Goal: Transaction & Acquisition: Purchase product/service

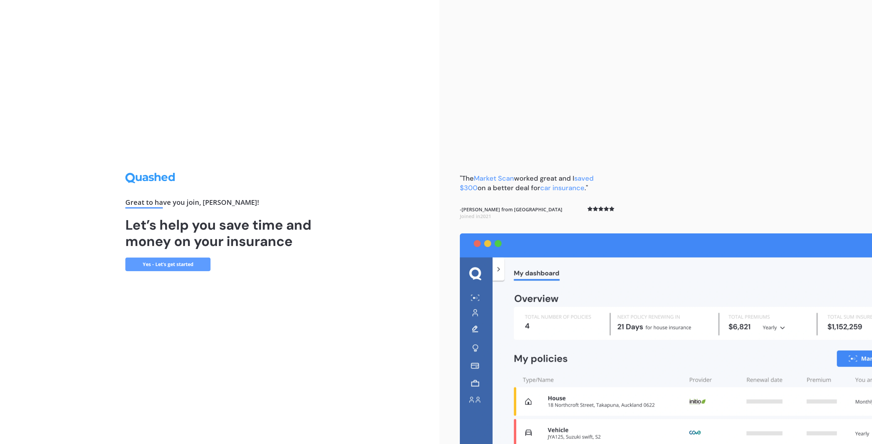
click at [212, 252] on div "Great to have you join , [PERSON_NAME] ! Let’s help you save time and money on …" at bounding box center [219, 222] width 189 height 98
click at [197, 263] on link "Yes - Let’s get started" at bounding box center [167, 265] width 85 height 14
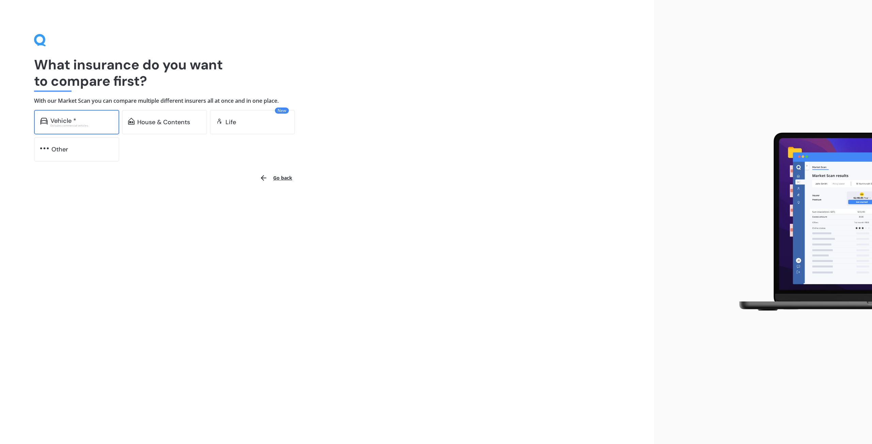
click at [52, 110] on div "Vehicle * Excludes commercial vehicles" at bounding box center [76, 122] width 85 height 25
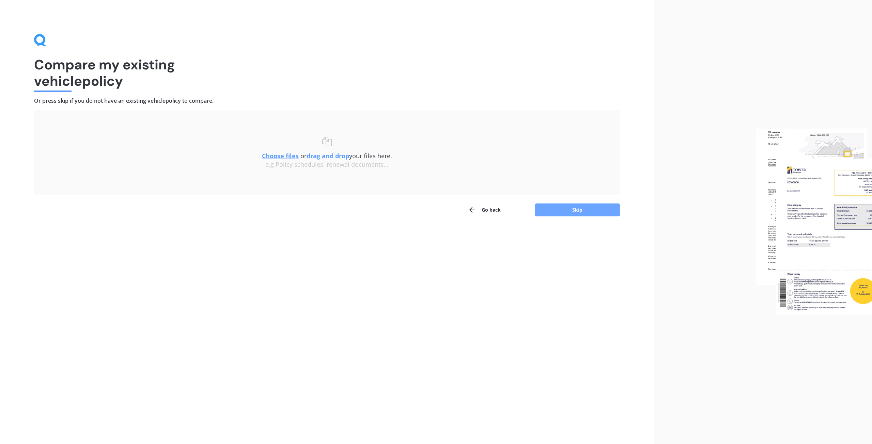
click at [575, 210] on button "Skip" at bounding box center [577, 210] width 85 height 13
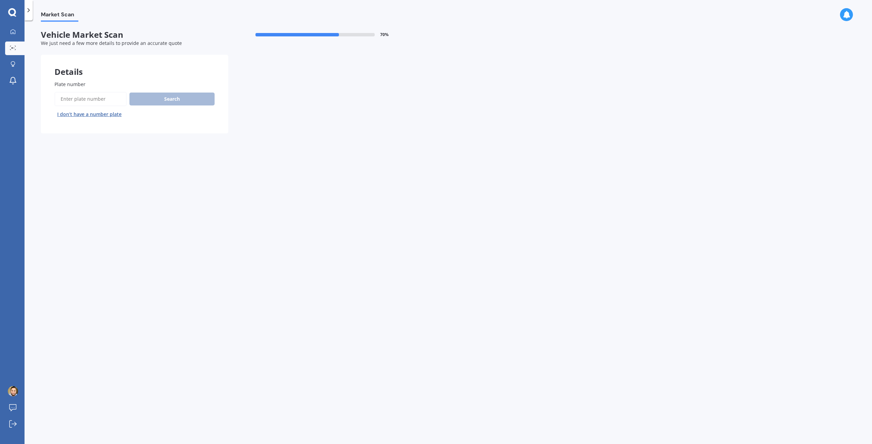
click at [78, 100] on input "Plate number" at bounding box center [90, 99] width 72 height 14
type input "LYW415"
click at [173, 101] on button "Search" at bounding box center [171, 99] width 85 height 13
select select "TOYOTA"
select select "PRIUS"
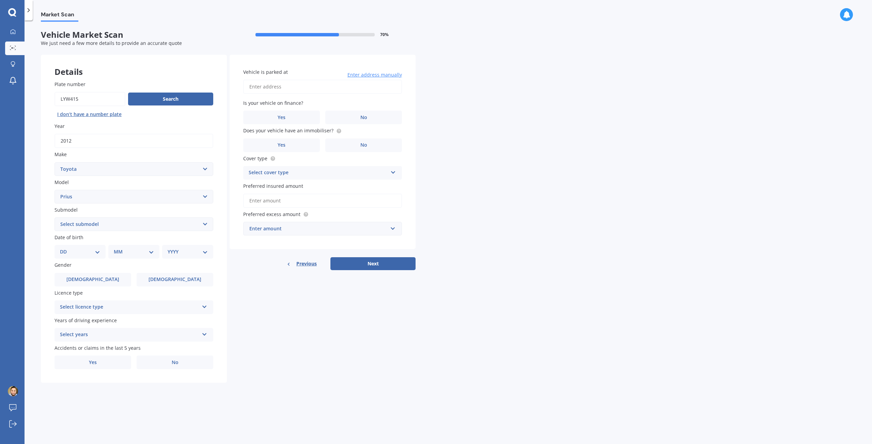
click at [86, 255] on select "DD 01 02 03 04 05 06 07 08 09 10 11 12 13 14 15 16 17 18 19 20 21 22 23 24 25 2…" at bounding box center [80, 251] width 40 height 7
select select "19"
click at [65, 248] on select "DD 01 02 03 04 05 06 07 08 09 10 11 12 13 14 15 16 17 18 19 20 21 22 23 24 25 2…" at bounding box center [80, 251] width 40 height 7
click at [128, 253] on select "MM 01 02 03 04 05 06 07 08 09 10 11 12" at bounding box center [134, 251] width 37 height 7
select select "11"
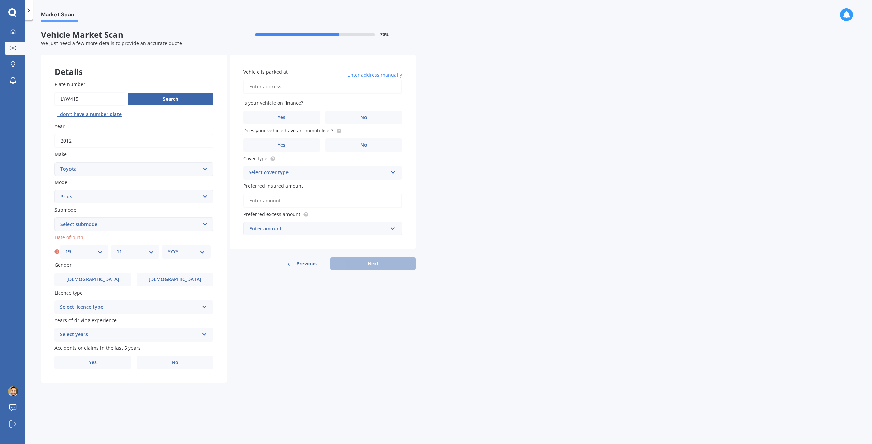
click at [116, 248] on select "MM 01 02 03 04 05 06 07 08 09 10 11 12" at bounding box center [134, 251] width 37 height 7
click at [196, 249] on select "YYYY 2025 2024 2023 2022 2021 2020 2019 2018 2017 2016 2015 2014 2013 2012 2011…" at bounding box center [186, 251] width 37 height 7
select select "1975"
click at [168, 248] on select "YYYY 2025 2024 2023 2022 2021 2020 2019 2018 2017 2016 2015 2014 2013 2012 2011…" at bounding box center [186, 251] width 37 height 7
click at [84, 276] on label "[DEMOGRAPHIC_DATA]" at bounding box center [92, 280] width 77 height 14
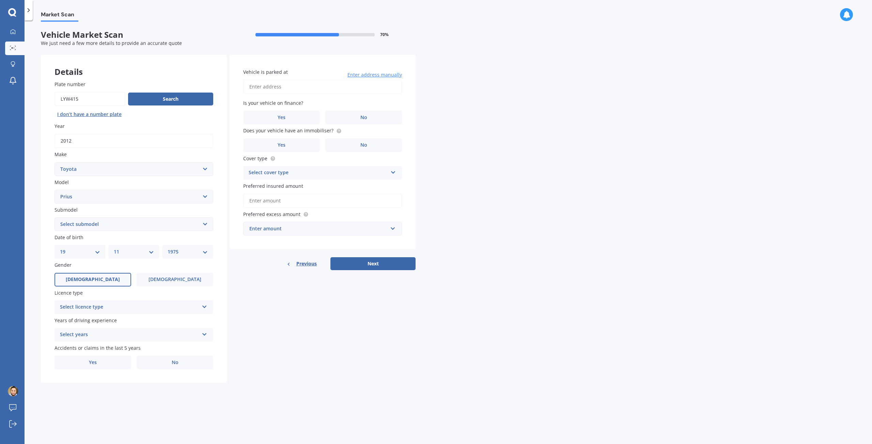
click at [0, 0] on input "[DEMOGRAPHIC_DATA]" at bounding box center [0, 0] width 0 height 0
click at [127, 309] on div "Select licence type" at bounding box center [129, 307] width 139 height 8
click at [81, 323] on div "NZ Full" at bounding box center [134, 321] width 158 height 12
click at [145, 327] on div "Years of driving experience Select years 5 or more years 4 years 3 years 2 year…" at bounding box center [133, 329] width 159 height 25
click at [132, 333] on div "Select years" at bounding box center [129, 335] width 139 height 8
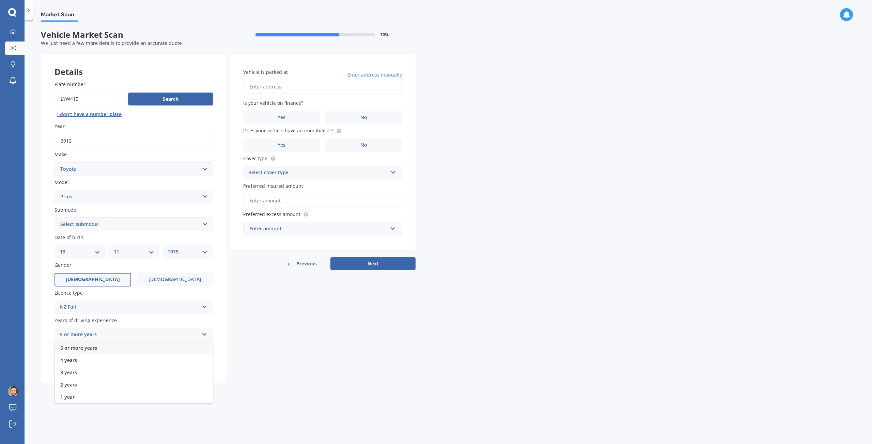
click at [89, 349] on span "5 or more years" at bounding box center [78, 348] width 37 height 6
click at [170, 367] on label "No" at bounding box center [175, 363] width 77 height 14
click at [0, 0] on input "No" at bounding box center [0, 0] width 0 height 0
click at [267, 91] on input "Vehicle is parked at" at bounding box center [322, 87] width 159 height 14
drag, startPoint x: 345, startPoint y: 86, endPoint x: 293, endPoint y: 88, distance: 51.8
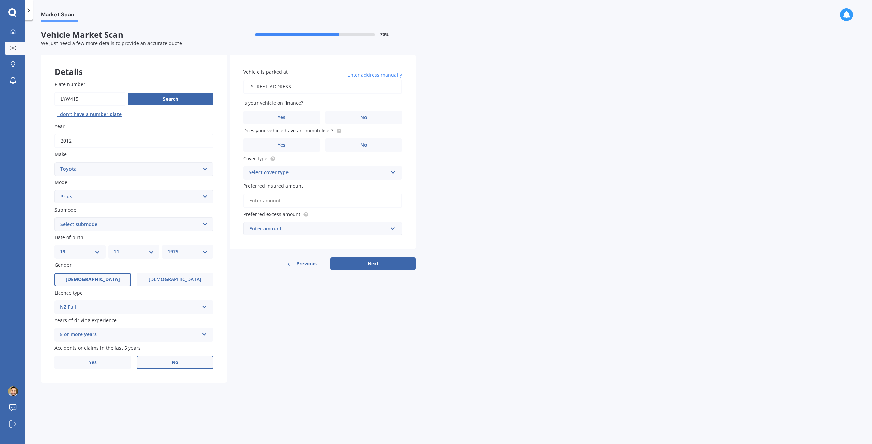
click at [293, 88] on input "[STREET_ADDRESS]" at bounding box center [322, 87] width 159 height 14
type input "[STREET_ADDRESS]"
click at [355, 123] on label "No" at bounding box center [363, 118] width 77 height 14
click at [0, 0] on input "No" at bounding box center [0, 0] width 0 height 0
click at [344, 148] on label "No" at bounding box center [363, 146] width 77 height 14
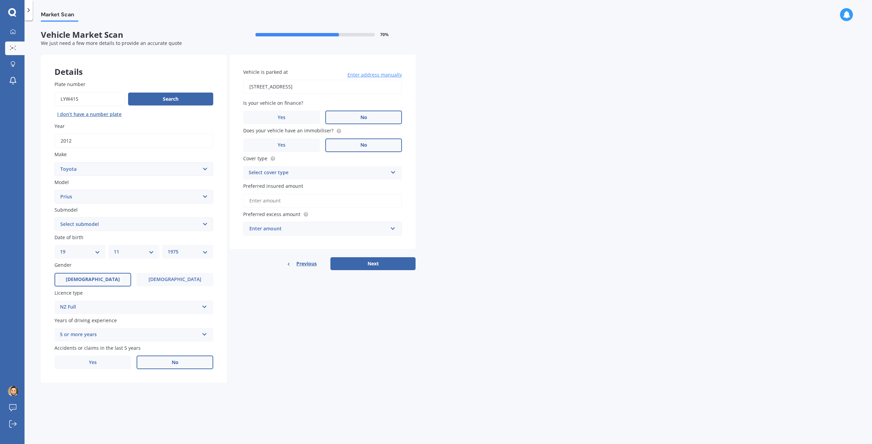
click at [0, 0] on input "No" at bounding box center [0, 0] width 0 height 0
click at [295, 150] on label "Yes" at bounding box center [281, 146] width 77 height 14
click at [0, 0] on input "Yes" at bounding box center [0, 0] width 0 height 0
click at [353, 174] on div "Select cover type" at bounding box center [318, 173] width 139 height 8
click at [294, 185] on div "Comprehensive" at bounding box center [322, 186] width 158 height 12
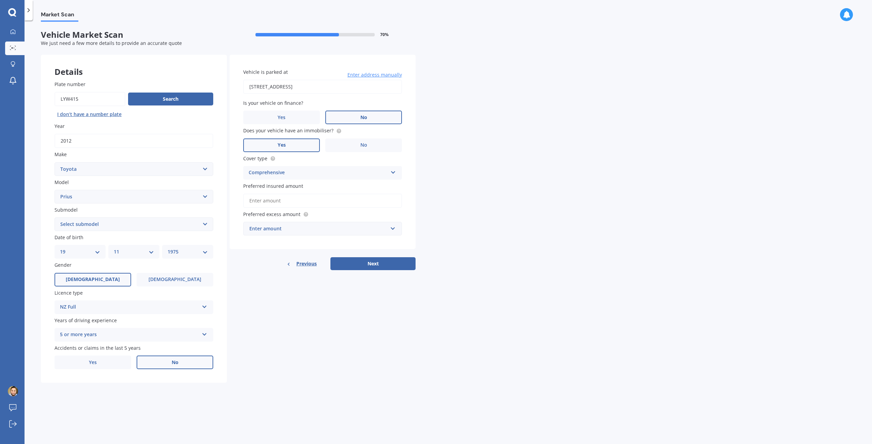
click at [342, 202] on input "Preferred insured amount" at bounding box center [322, 201] width 159 height 14
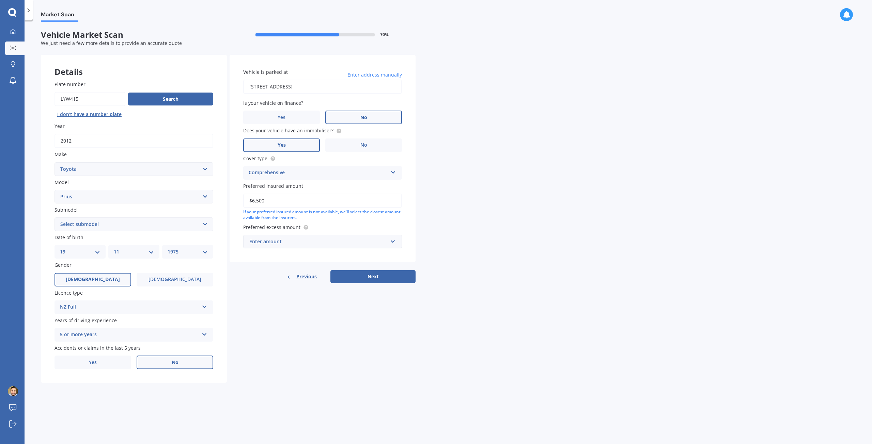
type input "$6,500"
click at [536, 200] on div "Market Scan Vehicle Market Scan 70 % We just need a few more details to provide…" at bounding box center [448, 234] width 847 height 424
click at [342, 241] on div "Enter amount" at bounding box center [318, 241] width 138 height 7
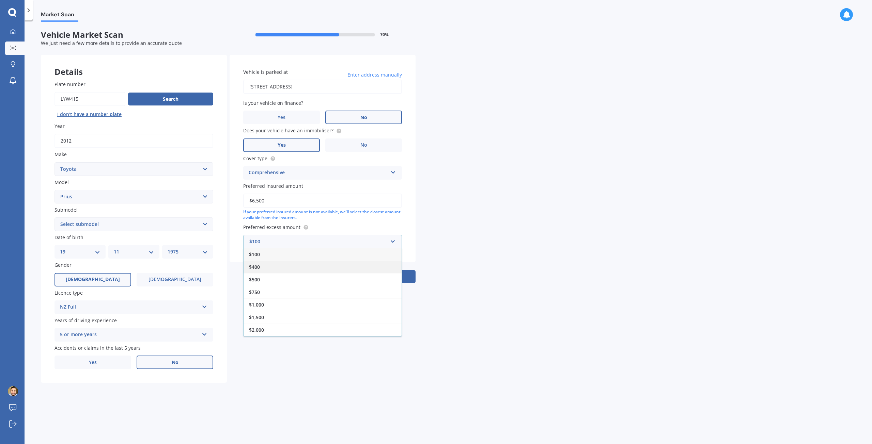
click at [296, 271] on div "$400" at bounding box center [322, 267] width 158 height 13
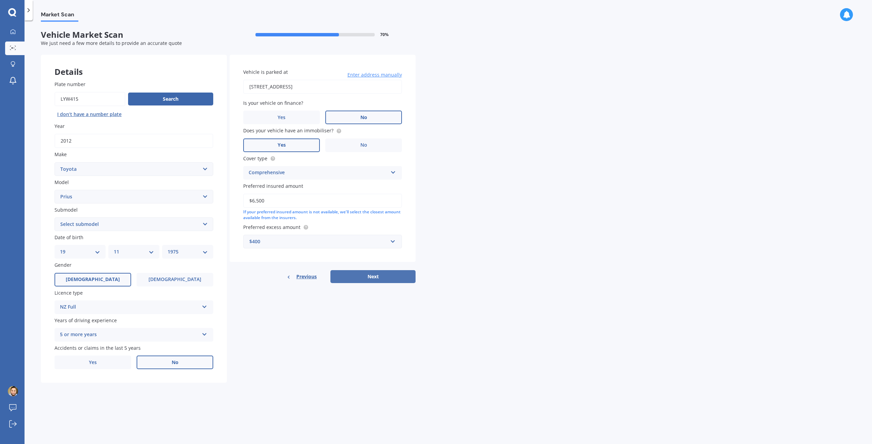
click at [358, 273] on button "Next" at bounding box center [372, 276] width 85 height 13
click at [149, 226] on select "Select submodel (All other) Hybrid" at bounding box center [133, 225] width 159 height 14
select select "HYBRID"
click at [54, 218] on select "Select submodel (All other) Hybrid" at bounding box center [133, 225] width 159 height 14
click at [376, 282] on button "Next" at bounding box center [372, 276] width 85 height 13
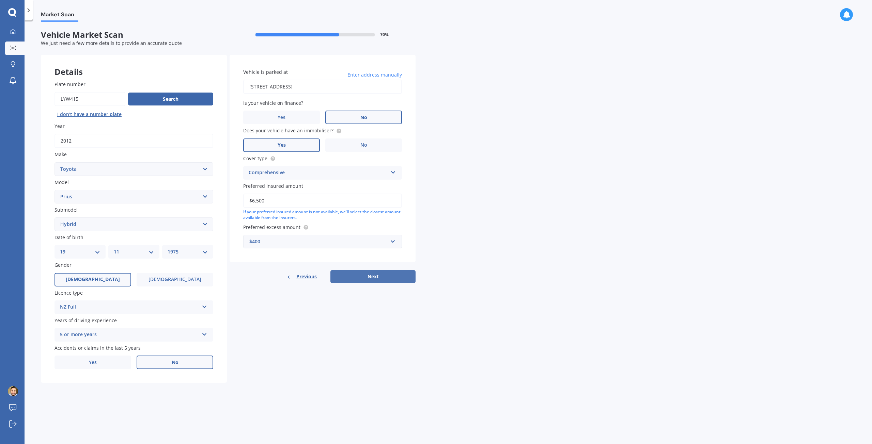
select select "19"
select select "11"
select select "1975"
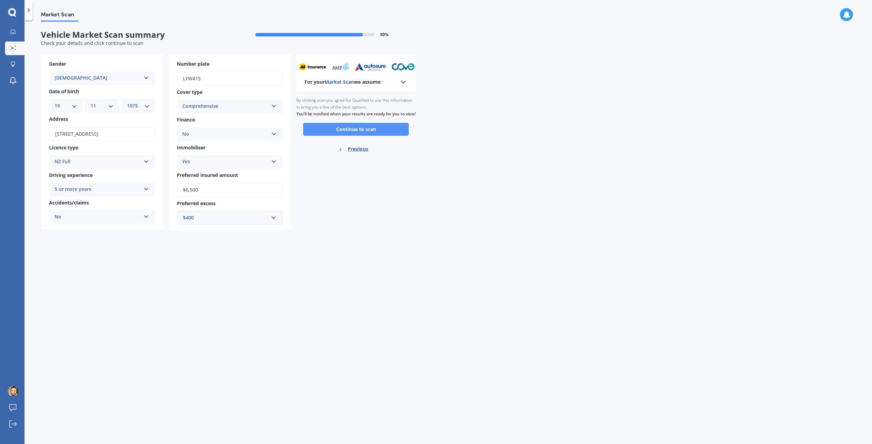
click at [366, 136] on button "Continue to scan" at bounding box center [356, 129] width 106 height 13
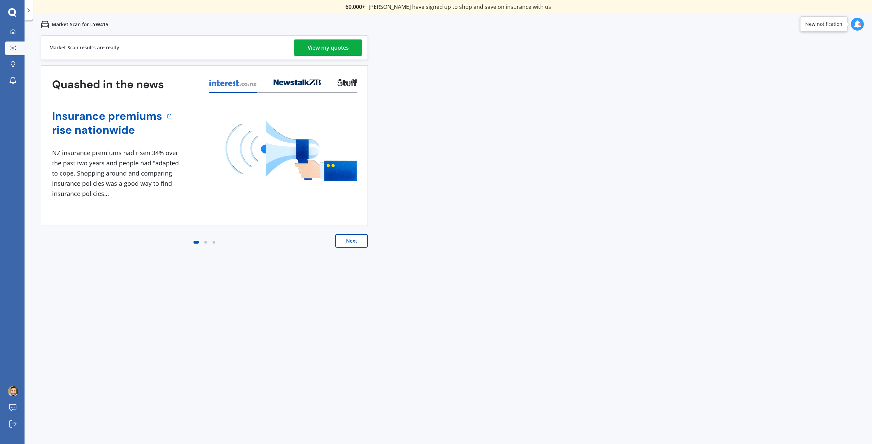
click at [339, 49] on div "View my quotes" at bounding box center [327, 48] width 41 height 16
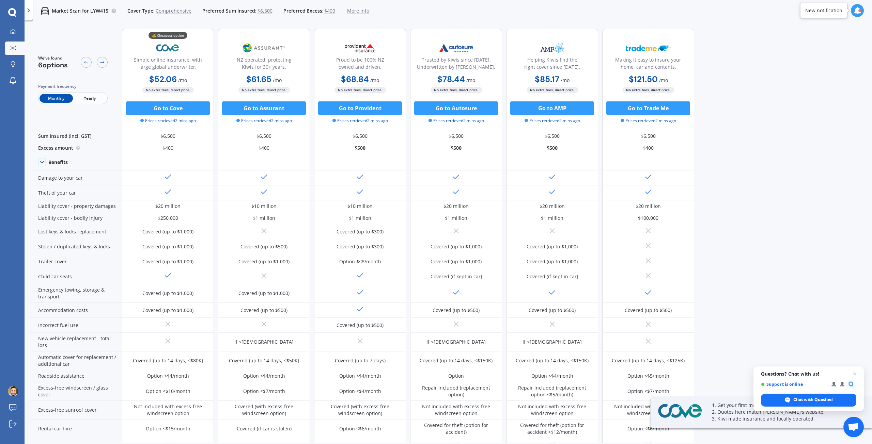
scroll to position [34, 0]
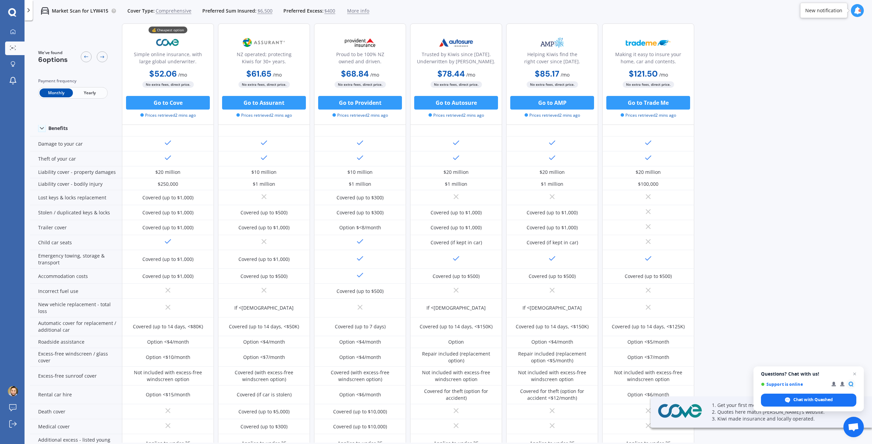
click at [854, 372] on span "Open chat" at bounding box center [854, 374] width 8 height 8
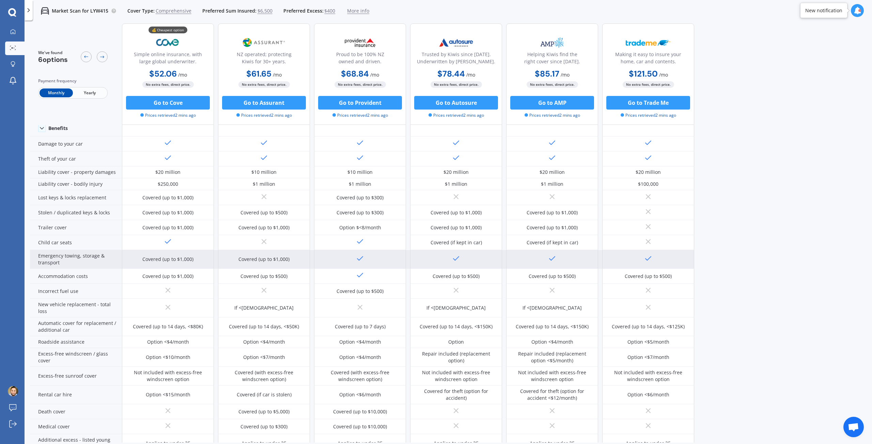
scroll to position [68, 0]
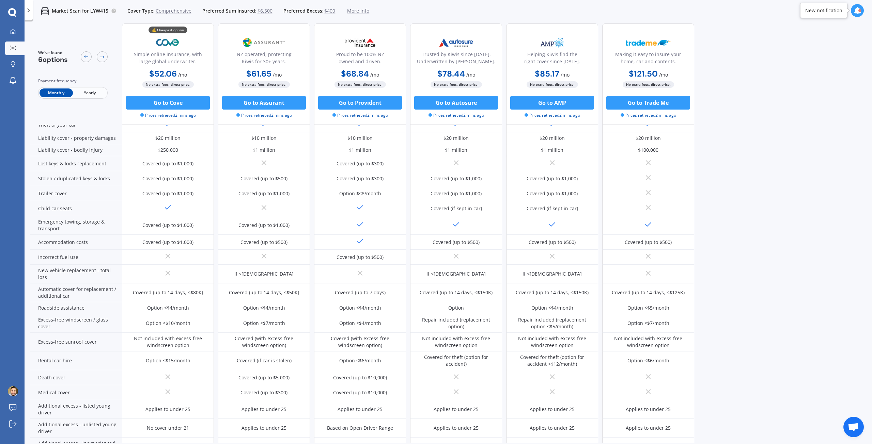
click at [82, 91] on span "Yearly" at bounding box center [89, 93] width 33 height 9
click at [800, 204] on div "We've found 6 options Payment frequency Monthly Yearly 💰 Cheapest option Simple…" at bounding box center [451, 165] width 842 height 420
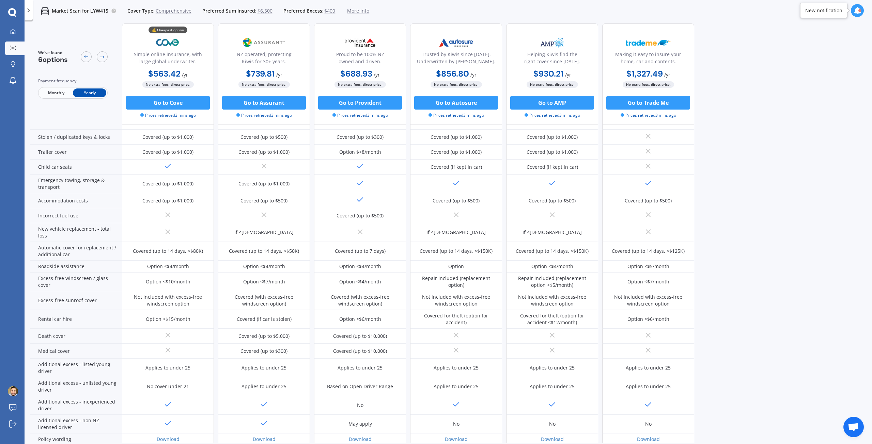
scroll to position [76, 0]
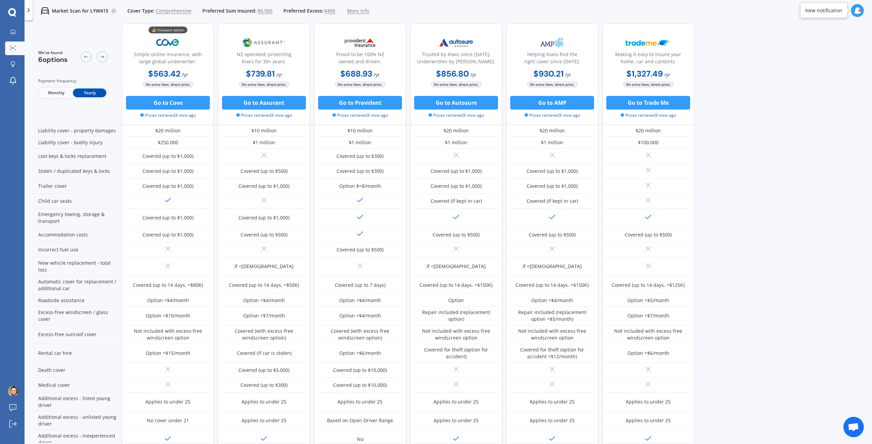
click at [744, 123] on div "We've found 6 options Payment frequency Monthly Yearly 💰 Cheapest option Simple…" at bounding box center [451, 158] width 842 height 420
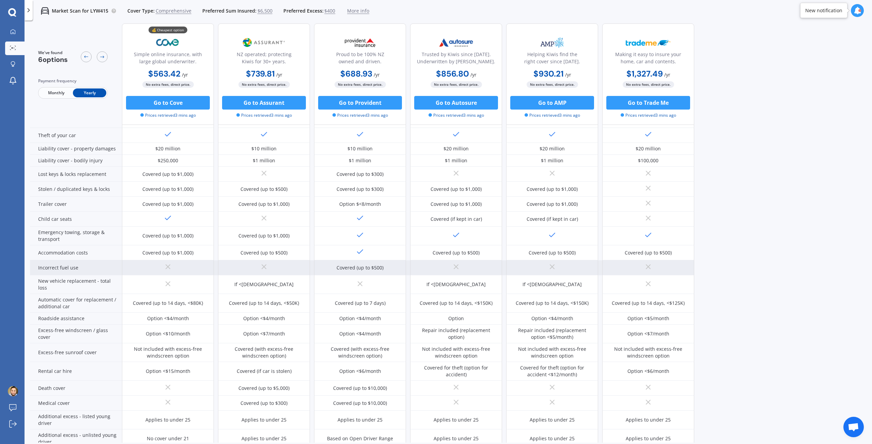
scroll to position [42, 0]
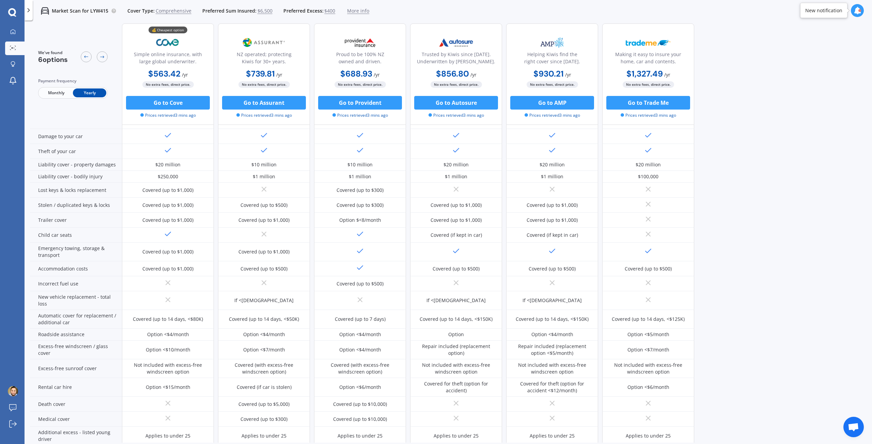
click at [62, 91] on span "Monthly" at bounding box center [56, 93] width 33 height 9
click at [100, 93] on span "Yearly" at bounding box center [89, 93] width 33 height 9
click at [61, 90] on span "Monthly" at bounding box center [56, 93] width 33 height 9
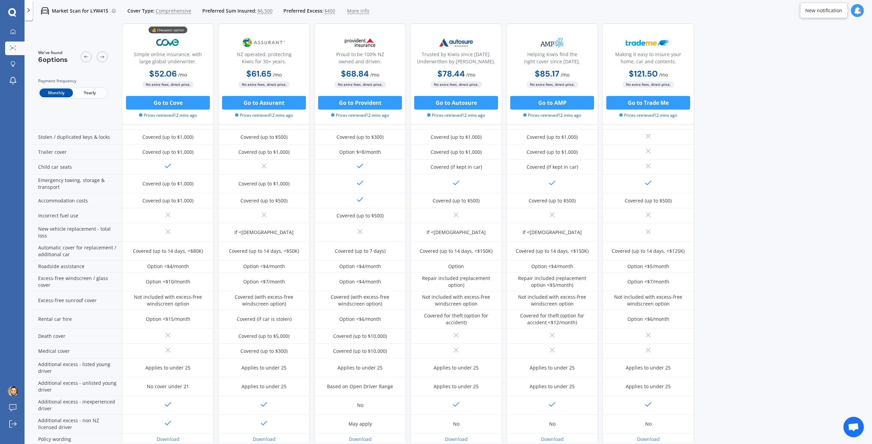
scroll to position [144, 0]
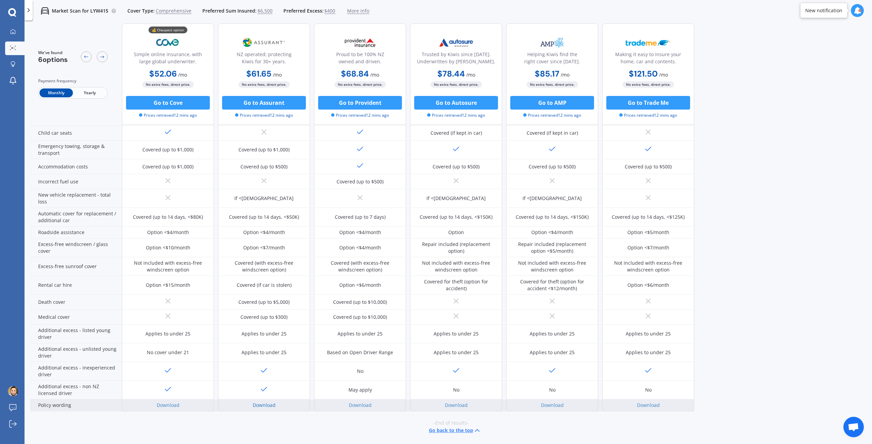
click at [261, 407] on link "Download" at bounding box center [264, 405] width 23 height 6
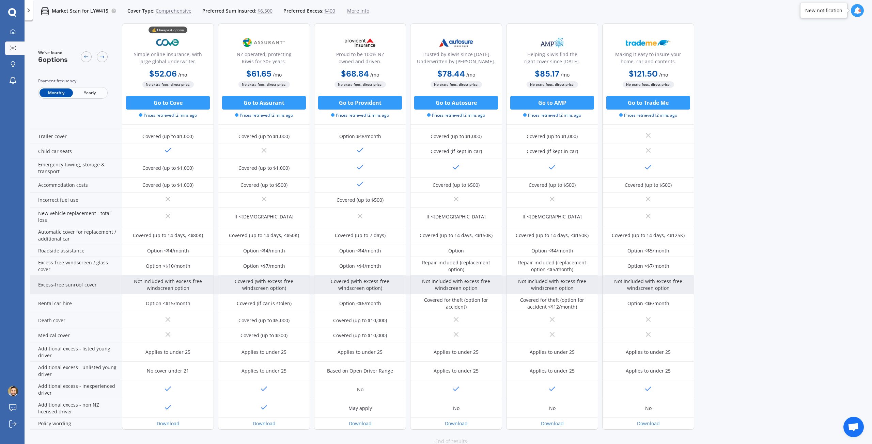
scroll to position [110, 0]
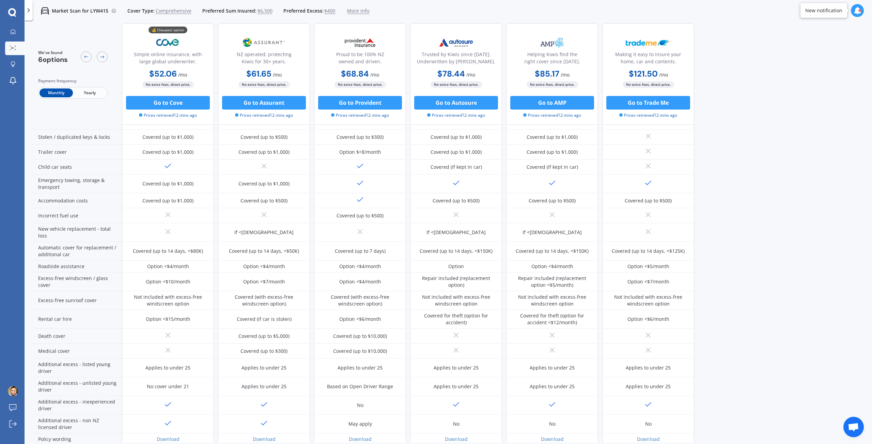
click at [780, 259] on div "We've found 6 options Payment frequency Monthly Yearly 💰 Cheapest option Simple…" at bounding box center [451, 124] width 842 height 420
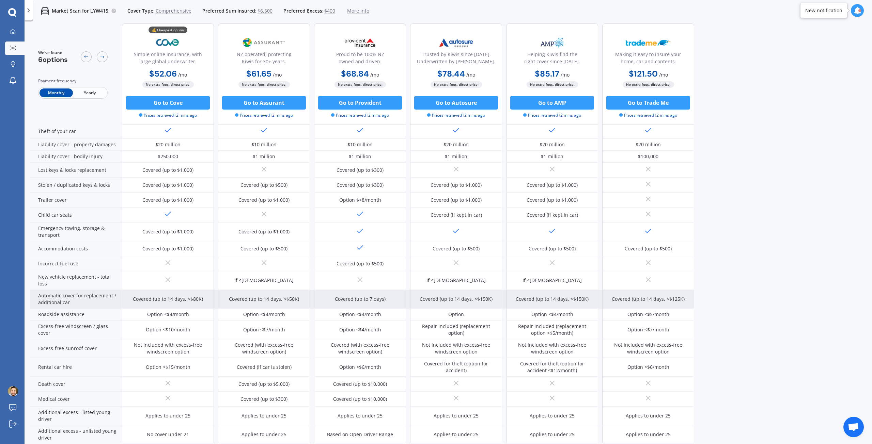
scroll to position [144, 0]
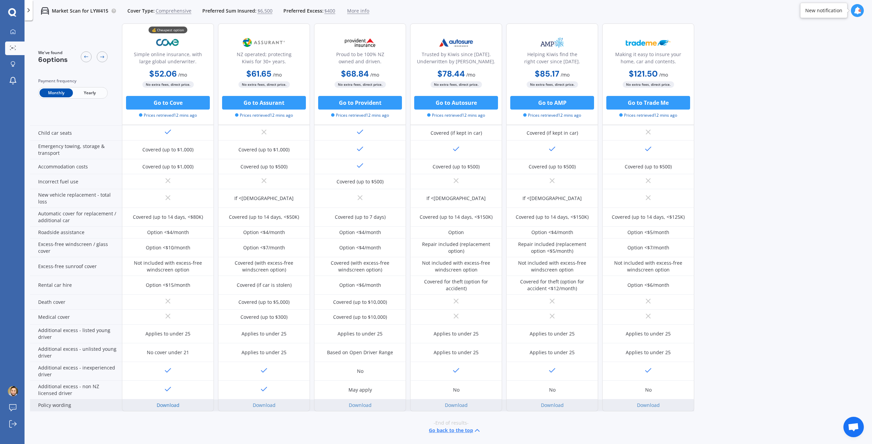
click at [174, 405] on link "Download" at bounding box center [168, 405] width 23 height 6
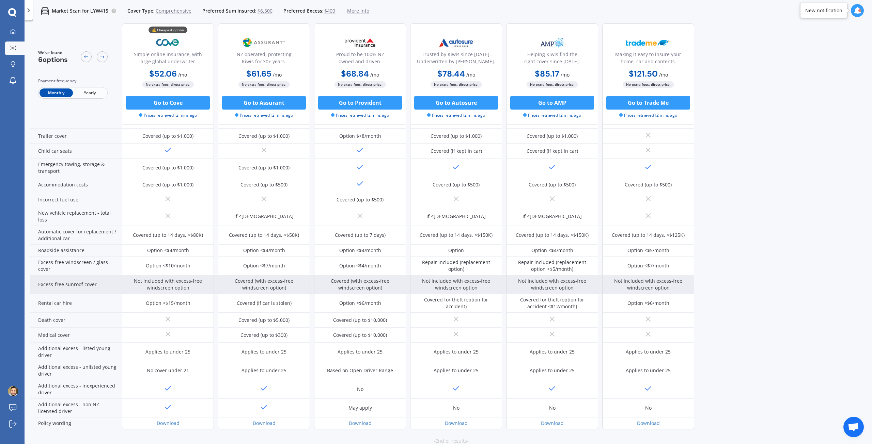
scroll to position [136, 0]
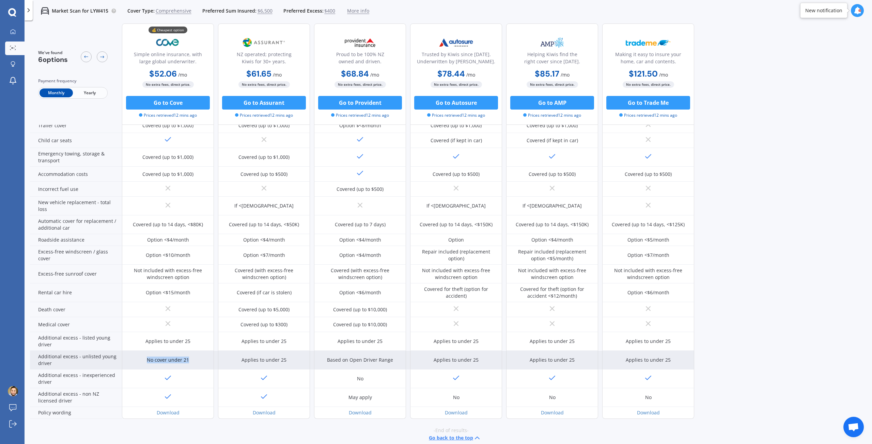
drag, startPoint x: 143, startPoint y: 362, endPoint x: 190, endPoint y: 360, distance: 47.4
click at [190, 360] on div "No cover under 21" at bounding box center [168, 360] width 92 height 19
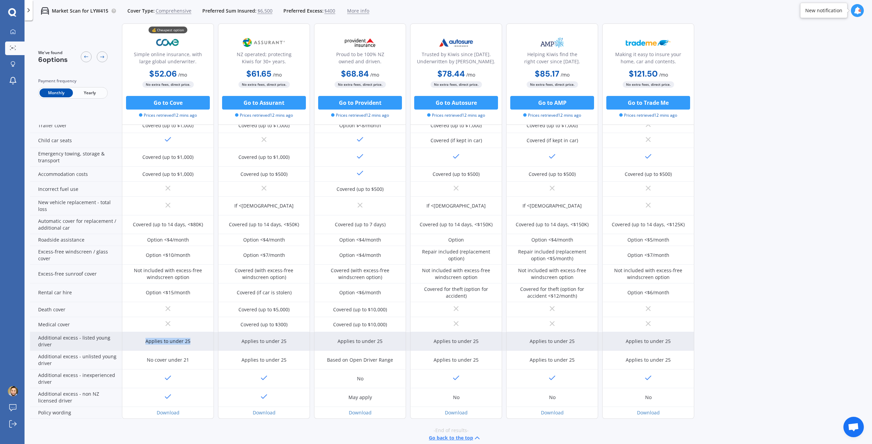
drag, startPoint x: 142, startPoint y: 341, endPoint x: 191, endPoint y: 339, distance: 49.0
click at [191, 339] on div "Applies to under 25" at bounding box center [168, 341] width 92 height 19
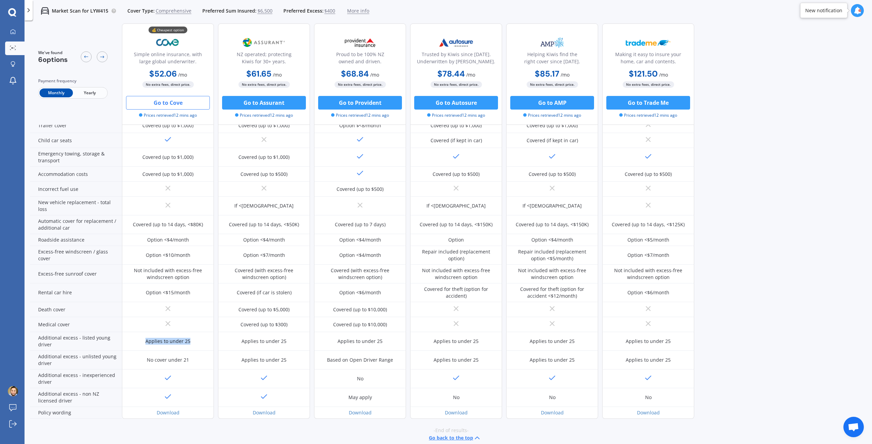
click at [153, 101] on button "Go to Cove" at bounding box center [168, 103] width 84 height 14
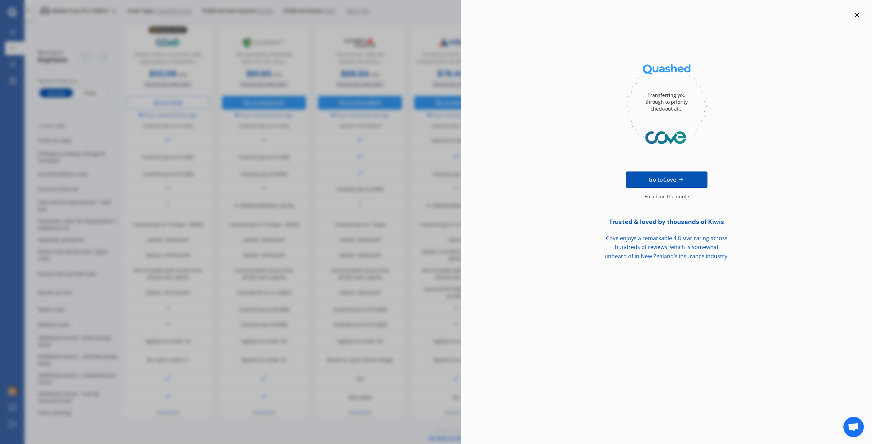
click at [857, 15] on icon at bounding box center [856, 15] width 5 height 5
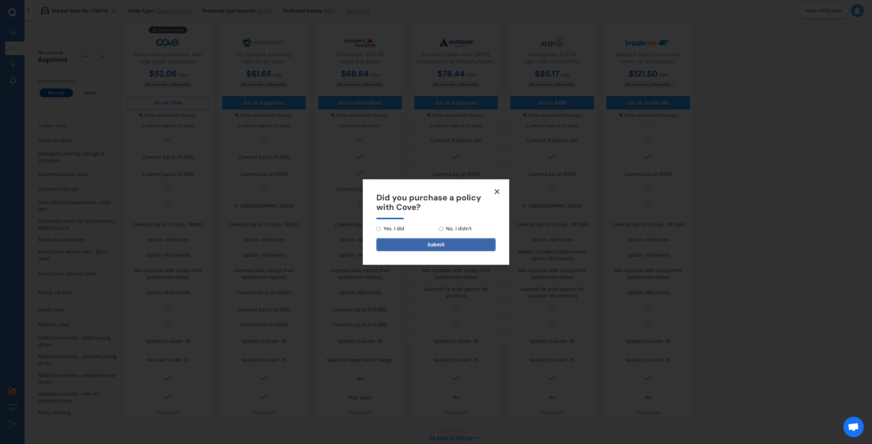
click at [448, 227] on span "No, I didn't" at bounding box center [457, 229] width 29 height 8
click at [443, 227] on input "No, I didn't" at bounding box center [441, 229] width 4 height 4
radio input "true"
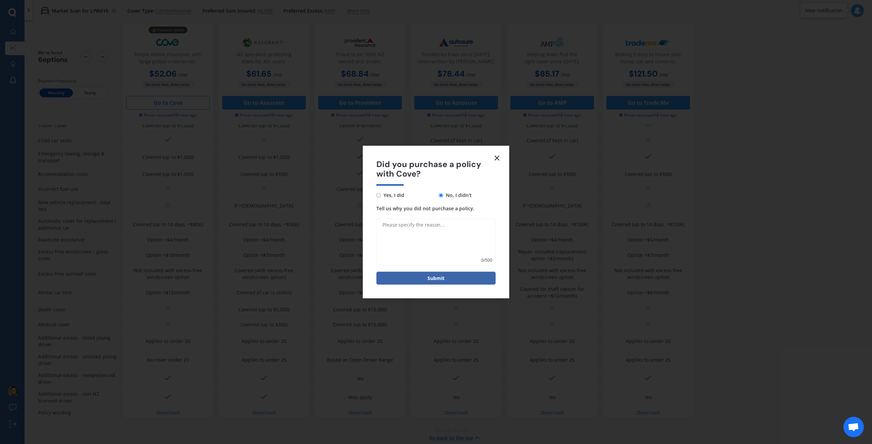
click at [422, 231] on textarea "Tell us why you did not purchase a policy." at bounding box center [435, 243] width 119 height 48
type textarea "Does not cover under 21"
click at [432, 285] on form "Did you purchase a policy with Cove? Yes, I did No, I didn't Tell us why you di…" at bounding box center [436, 222] width 146 height 153
click at [433, 283] on button "Submit" at bounding box center [435, 278] width 119 height 13
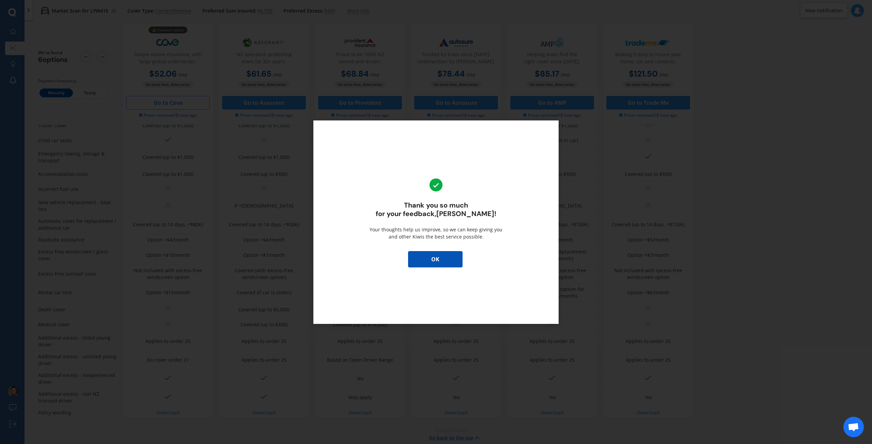
click at [429, 265] on button "OK" at bounding box center [435, 259] width 54 height 16
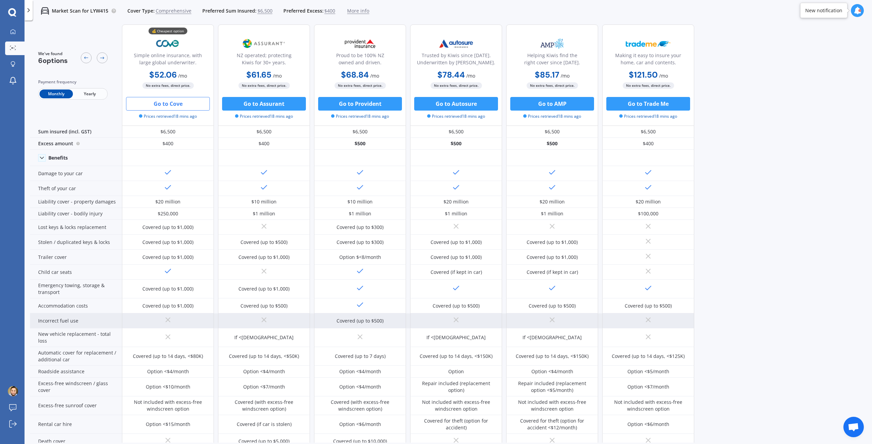
scroll to position [0, 0]
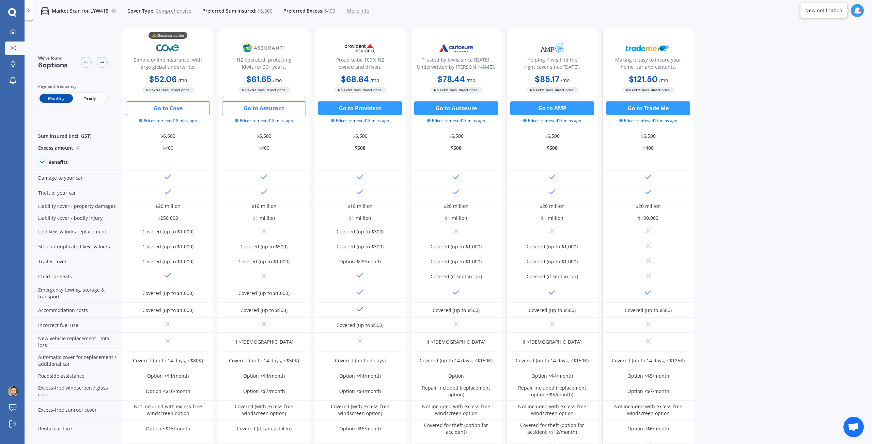
click at [271, 108] on button "Go to Assurant" at bounding box center [264, 108] width 84 height 14
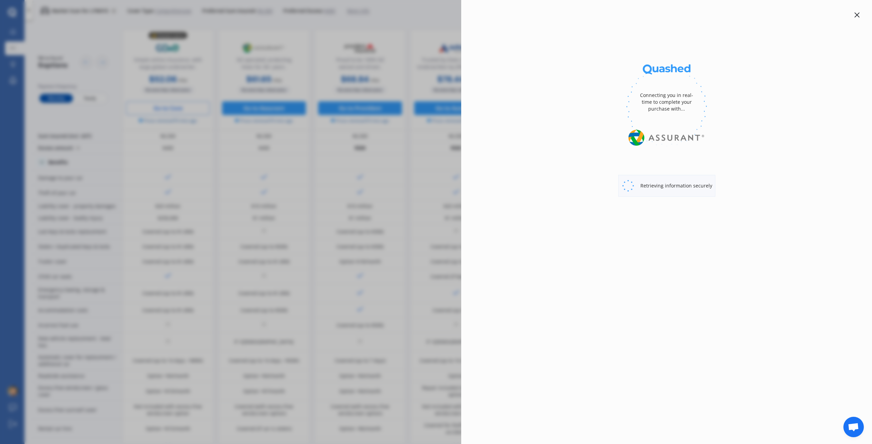
select select "full"
select select "0"
select select "[GEOGRAPHIC_DATA]"
select select "TOYOTA"
select select "PRIUS"
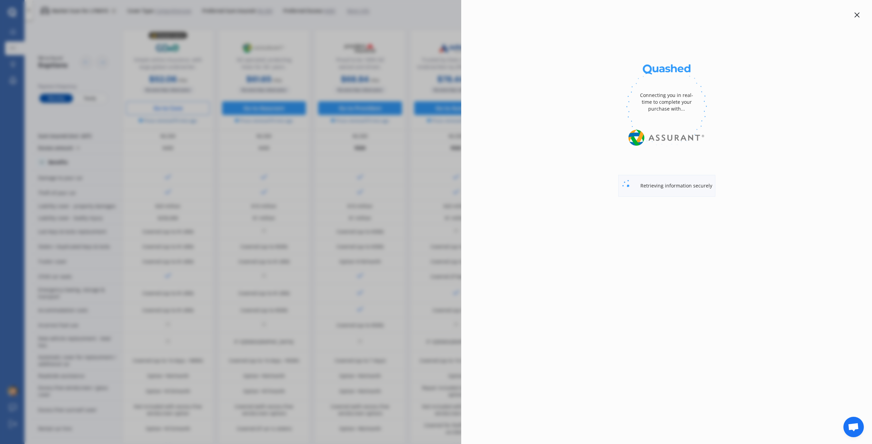
select select "HYBRID"
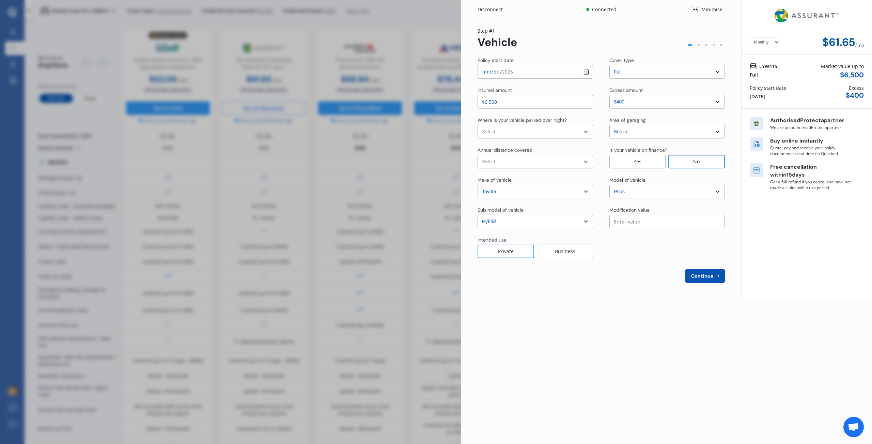
click at [551, 133] on select "Select In a garage On own property On street or road" at bounding box center [534, 132] width 115 height 14
select select "In a garage"
click at [477, 125] on select "Select In a garage On own property On street or road" at bounding box center [534, 132] width 115 height 14
click at [517, 160] on select "Select Low (less than 15,000km per year) Average (15,000-30,000km per year) Hig…" at bounding box center [534, 162] width 115 height 14
select select "15000"
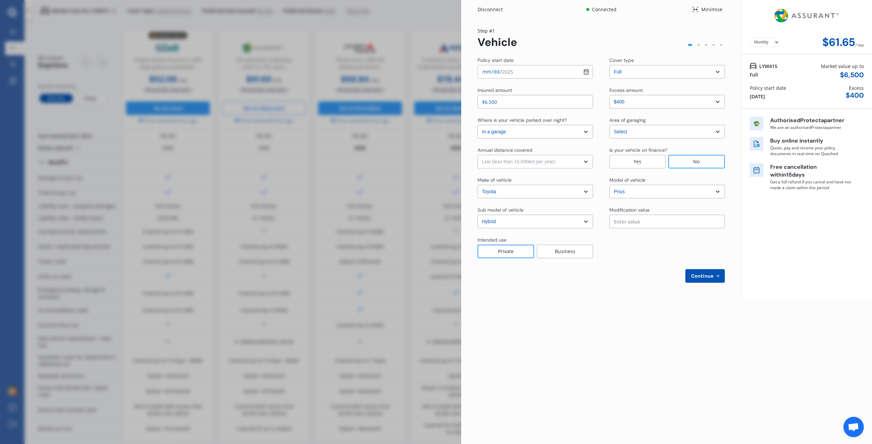
click at [477, 155] on select "Select Low (less than 15,000km per year) Average (15,000-30,000km per year) Hig…" at bounding box center [534, 162] width 115 height 14
click at [699, 275] on span "Continue" at bounding box center [702, 275] width 25 height 5
select select "Mr"
select select "19"
select select "11"
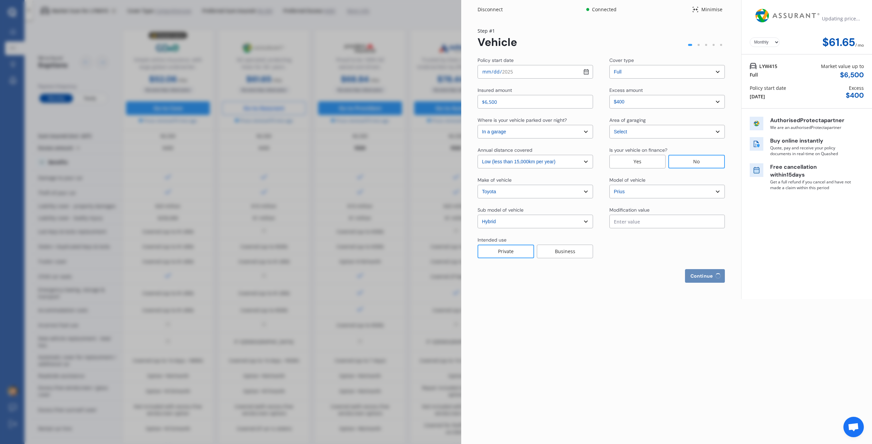
select select "1975"
select select "full"
select select "more than 4 years"
select select "[GEOGRAPHIC_DATA]"
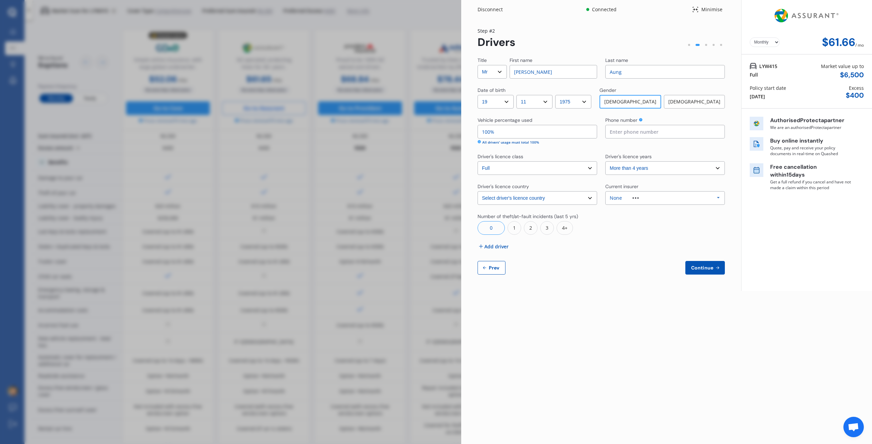
click at [688, 267] on button "Continue" at bounding box center [705, 268] width 40 height 14
click at [631, 133] on input at bounding box center [665, 132] width 120 height 14
type input "0297754480"
click at [491, 248] on span "Add driver" at bounding box center [496, 246] width 24 height 7
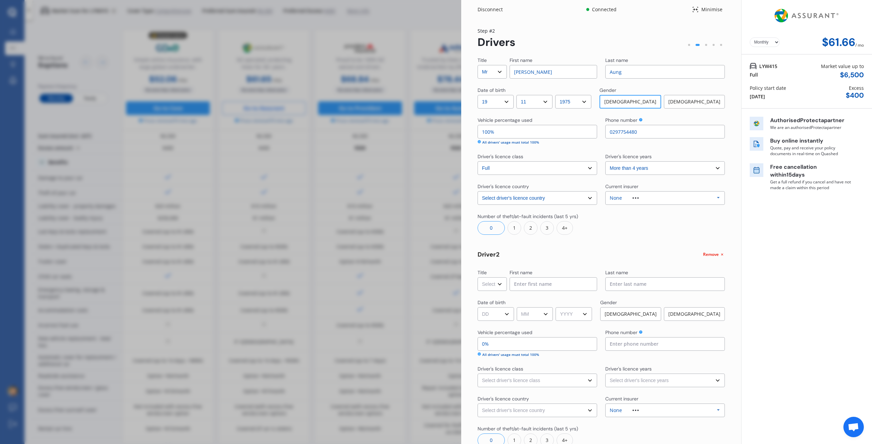
click at [492, 286] on select "Select Mr Mrs Miss Ms Dr" at bounding box center [491, 285] width 29 height 14
select select "Ms"
click at [477, 278] on select "Select Mr Mrs Miss Ms Dr" at bounding box center [491, 285] width 29 height 14
drag, startPoint x: 524, startPoint y: 288, endPoint x: 533, endPoint y: 287, distance: 9.6
click at [524, 288] on input at bounding box center [553, 285] width 88 height 14
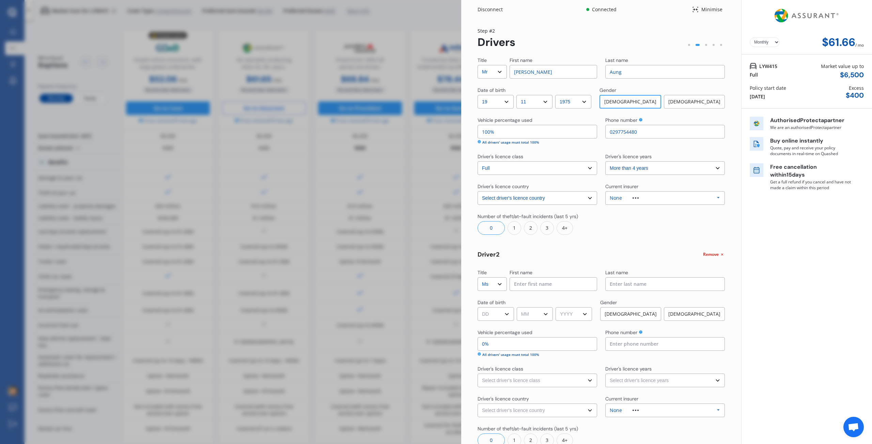
click at [544, 282] on input at bounding box center [553, 285] width 88 height 14
type input "Yin"
type input "A"
type input "Waing"
click at [498, 316] on select "DD 01 02 03 04 05 06 07 08 09 10 11 12 13 14 15 16 17 18 19 20 21 22 23 24 25 2…" at bounding box center [495, 314] width 36 height 14
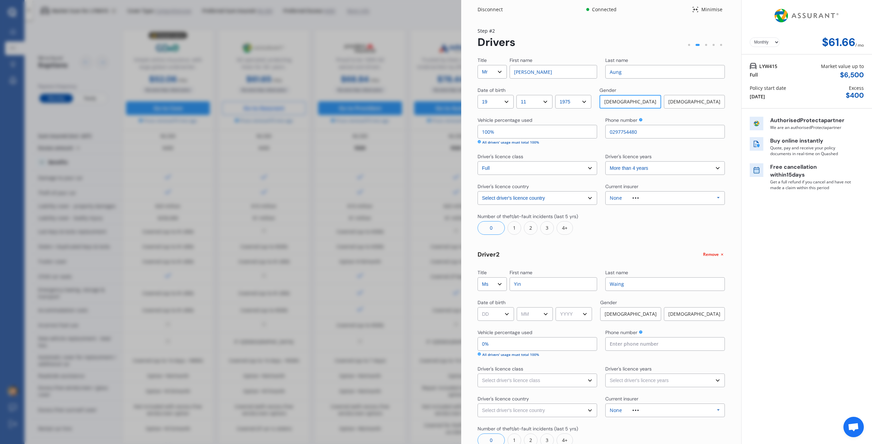
select select "06"
click at [477, 307] on select "DD 01 02 03 04 05 06 07 08 09 10 11 12 13 14 15 16 17 18 19 20 21 22 23 24 25 2…" at bounding box center [495, 314] width 36 height 14
click at [540, 310] on select "MM 01 02 03 04 05 06 07 08 09 10 11 12" at bounding box center [535, 314] width 36 height 14
select select "07"
click at [518, 307] on select "MM 01 02 03 04 05 06 07 08 09 10 11 12" at bounding box center [535, 314] width 36 height 14
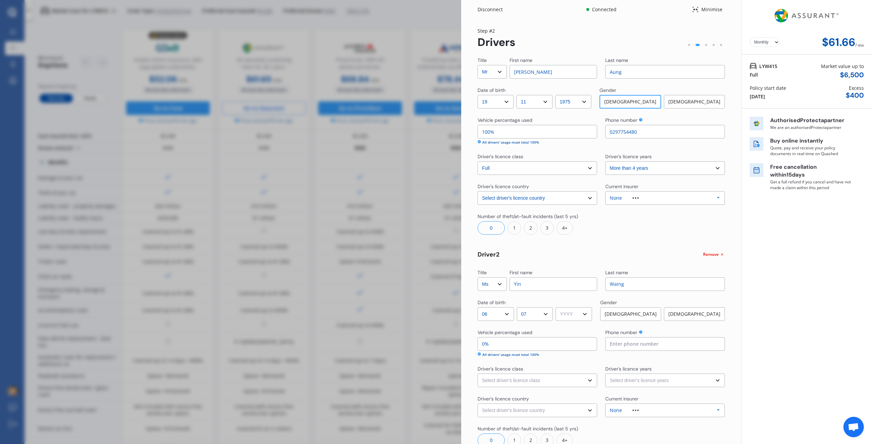
click at [573, 322] on div "Title Select Mr Mrs Miss Ms Dr First name [PERSON_NAME] Last name Aung Date of …" at bounding box center [600, 272] width 247 height 430
click at [574, 313] on select "YYYY 2009 2008 2007 2006 2005 2004 2003 2002 2001 2000 1999 1998 1997 1996 1995…" at bounding box center [573, 314] width 36 height 14
select select "1977"
click at [558, 307] on select "YYYY 2009 2008 2007 2006 2005 2004 2003 2002 2001 2000 1999 1998 1997 1996 1995…" at bounding box center [573, 314] width 36 height 14
click at [706, 311] on div "[DEMOGRAPHIC_DATA]" at bounding box center [694, 314] width 61 height 14
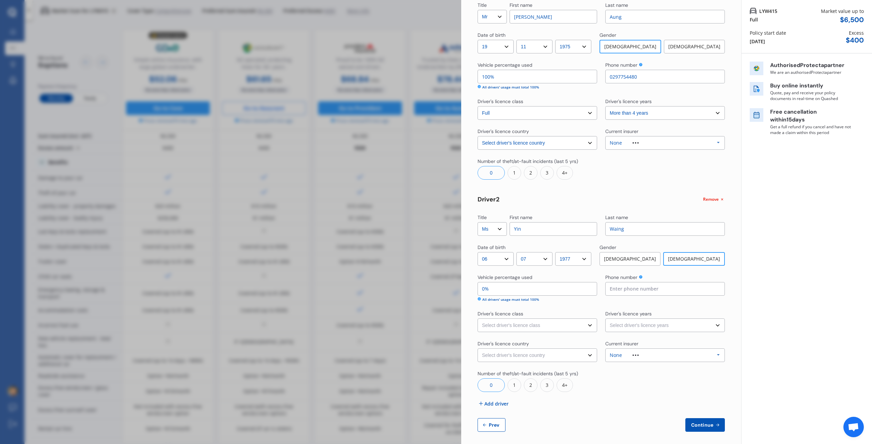
scroll to position [59, 0]
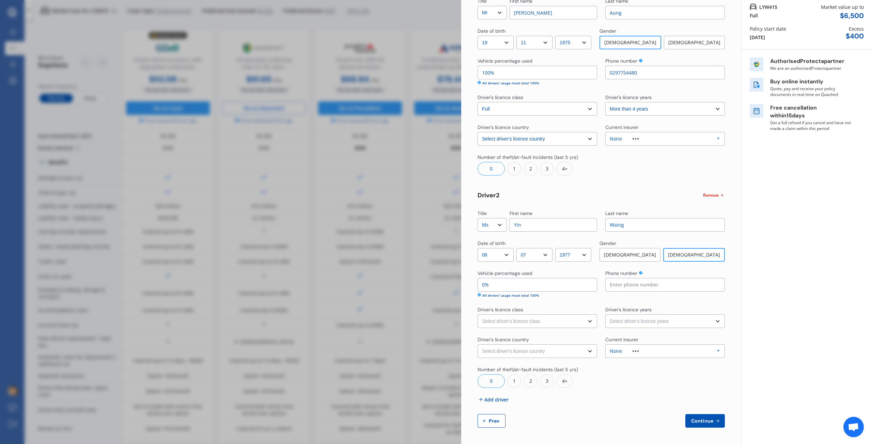
drag, startPoint x: 516, startPoint y: 294, endPoint x: 513, endPoint y: 291, distance: 4.1
click at [516, 294] on div "All drivers' usage must total 100%" at bounding box center [510, 295] width 57 height 5
drag, startPoint x: 501, startPoint y: 286, endPoint x: 463, endPoint y: 284, distance: 37.8
click at [463, 284] on div "Yearly Monthly $61.66 / mo Step # 2 Drivers Title Select Mr Mrs Miss Ms Dr Firs…" at bounding box center [601, 202] width 280 height 485
type input "98%"
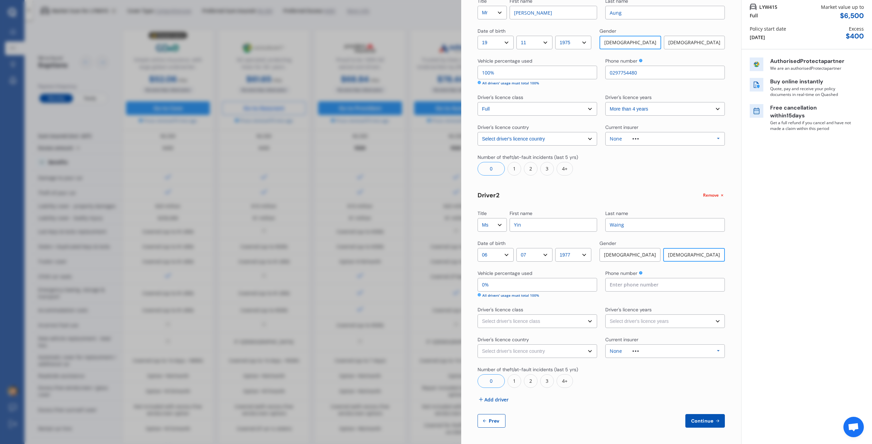
type input "2%"
type input "80%"
type input "20%"
click at [628, 286] on input at bounding box center [665, 285] width 120 height 14
click at [624, 284] on input at bounding box center [665, 285] width 120 height 14
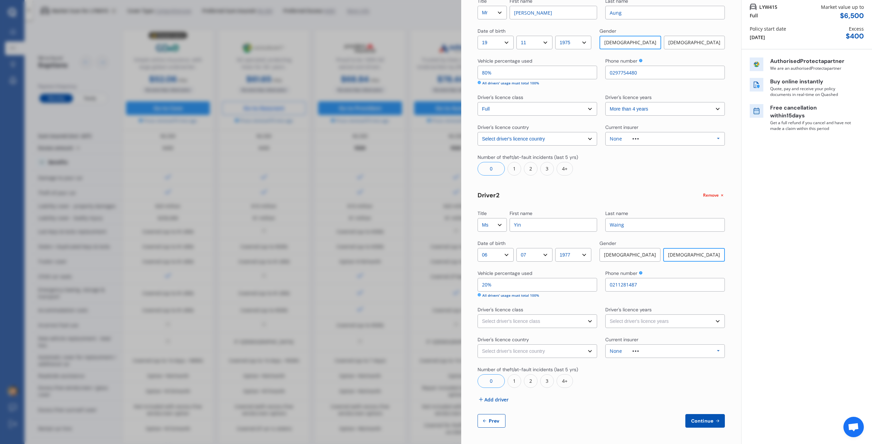
type input "0211281487"
click at [568, 322] on select "Select driver's licence class None Learner Restricted Full" at bounding box center [537, 322] width 120 height 14
select select "full"
click at [477, 315] on select "Select driver's licence class None Learner Restricted Full" at bounding box center [537, 322] width 120 height 14
click at [616, 319] on select "Select driver's licence years Less than 1 year 1-2 years 2-4 years More than 4 …" at bounding box center [665, 322] width 120 height 14
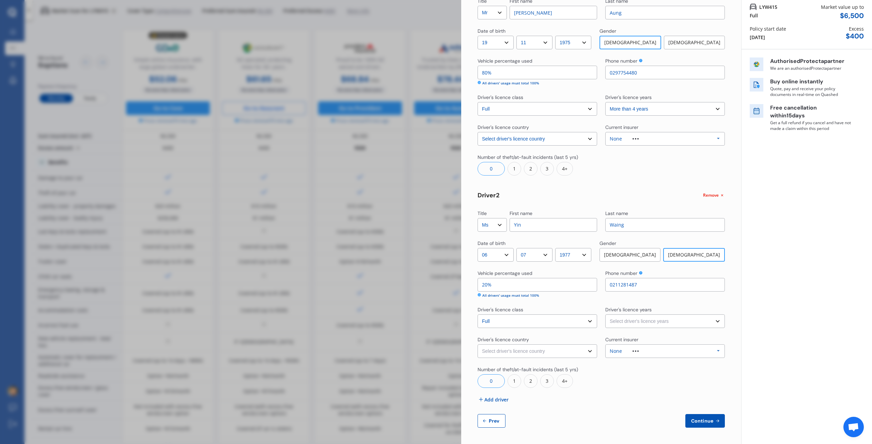
select select "more than 4 years"
click at [605, 315] on select "Select driver's licence years Less than 1 year 1-2 years 2-4 years More than 4 …" at bounding box center [665, 322] width 120 height 14
click at [534, 353] on select "Select driver's licence country [GEOGRAPHIC_DATA] [GEOGRAPHIC_DATA] [GEOGRAPHIC…" at bounding box center [537, 352] width 120 height 14
select select "[GEOGRAPHIC_DATA]"
click at [477, 345] on select "Select driver's licence country [GEOGRAPHIC_DATA] [GEOGRAPHIC_DATA] [GEOGRAPHIC…" at bounding box center [537, 352] width 120 height 14
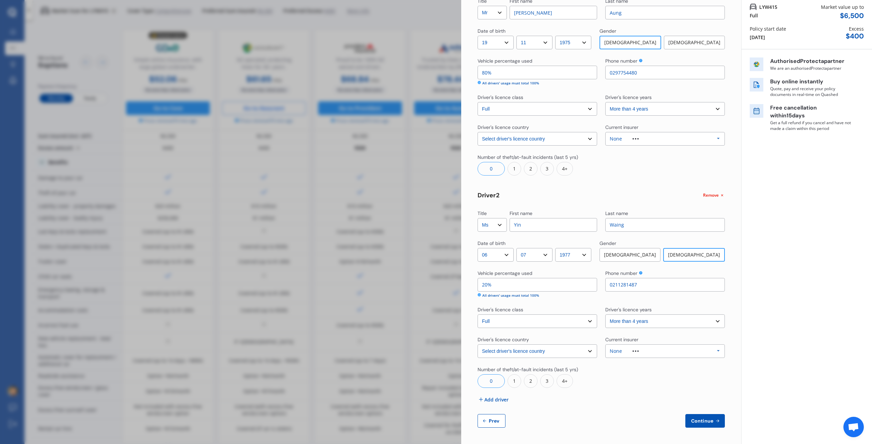
click at [641, 353] on div "None" at bounding box center [630, 351] width 40 height 5
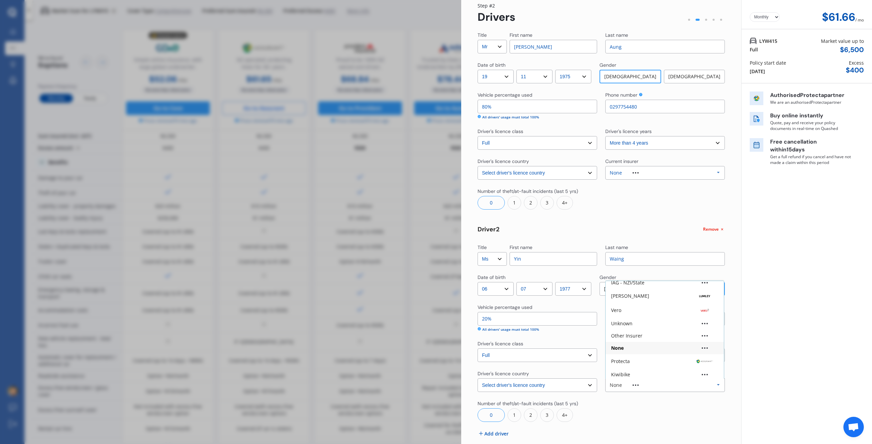
scroll to position [45, 0]
click at [770, 342] on div "Yearly Monthly $61.66 / mo LYW415 Full Market value up to $ 6,500 Policy start …" at bounding box center [806, 227] width 131 height 504
click at [653, 388] on div "None Allianz AAI AMI IAG - NZI/State [PERSON_NAME] Vero Unknown Other Insurer N…" at bounding box center [665, 386] width 120 height 14
click at [674, 315] on div "IAG - NZI/State" at bounding box center [664, 315] width 107 height 5
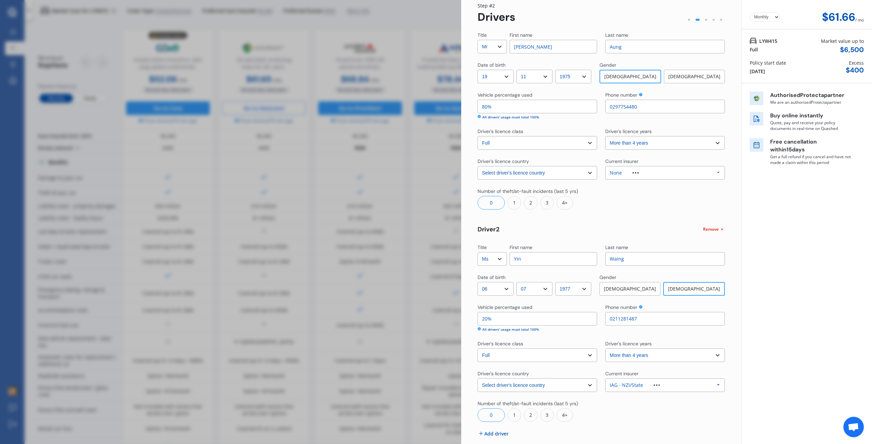
click at [777, 358] on div "Yearly Monthly $61.66 / mo LYW415 Full Market value up to $ 6,500 Policy start …" at bounding box center [806, 227] width 131 height 504
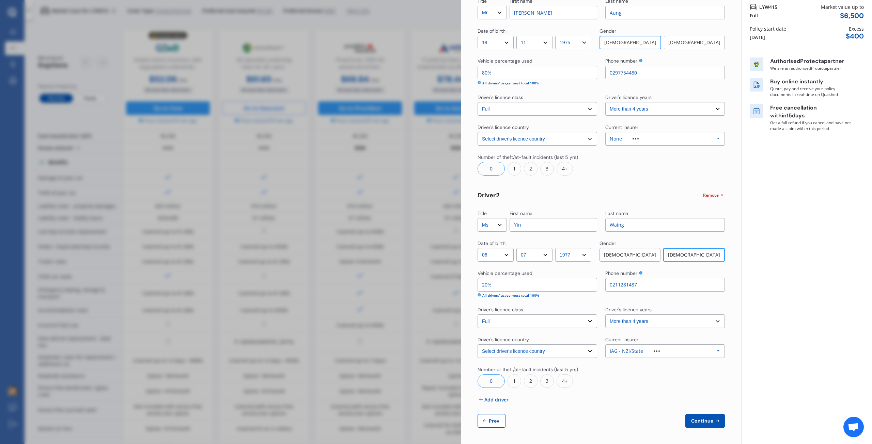
click at [500, 402] on span "Add driver" at bounding box center [496, 399] width 24 height 7
click at [492, 438] on select "Select Mr Mrs Miss Ms Dr" at bounding box center [491, 438] width 29 height 14
click at [477, 431] on select "Select Mr Mrs Miss Ms Dr" at bounding box center [491, 438] width 29 height 14
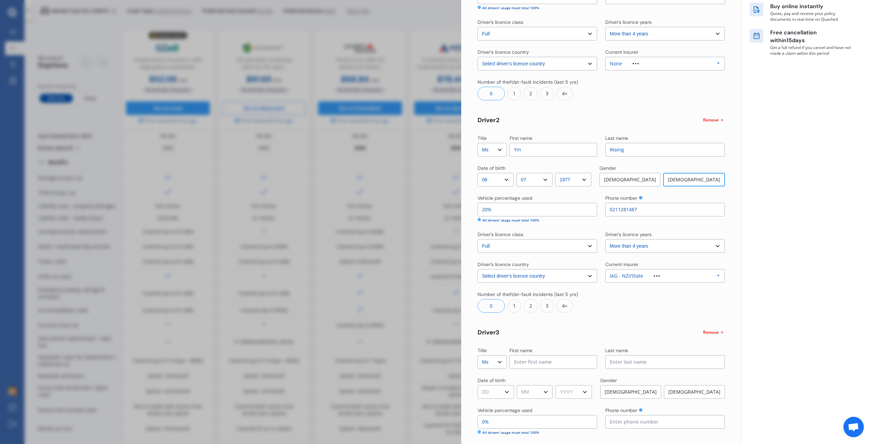
scroll to position [127, 0]
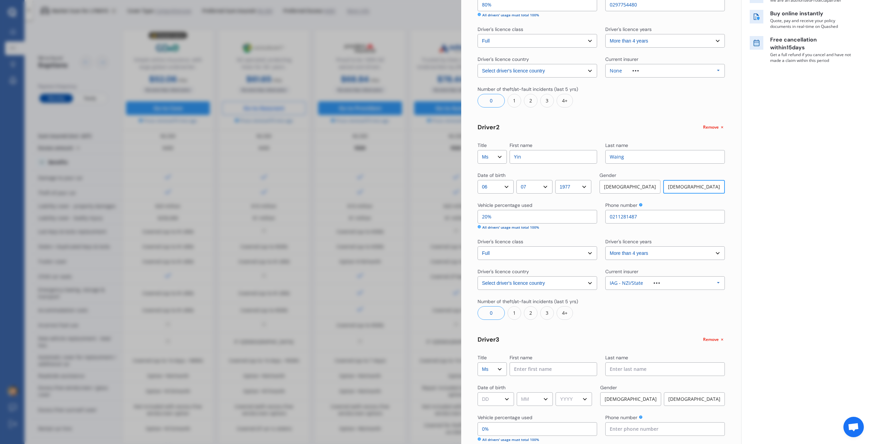
click at [502, 370] on select "Select Mr Mrs Miss Ms Dr" at bounding box center [491, 370] width 29 height 14
select select "Miss"
click at [477, 363] on select "Select Mr Mrs Miss Ms Dr" at bounding box center [491, 370] width 29 height 14
click at [530, 371] on input at bounding box center [553, 370] width 88 height 14
type input "N"
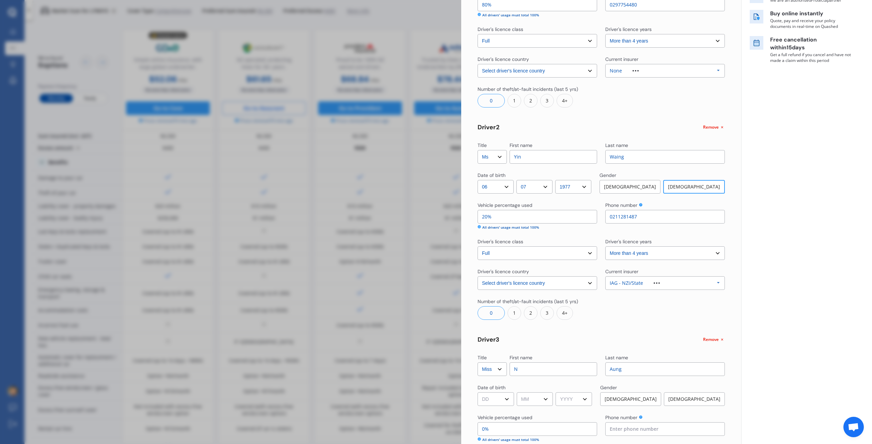
type input "Aung"
click at [504, 393] on select "DD 01 02 03 04 05 06 07 08 09 10 11 12 13 14 15 16 17 18 19 20 21 22 23 24 25 2…" at bounding box center [495, 400] width 36 height 14
select select "21"
click at [477, 393] on select "DD 01 02 03 04 05 06 07 08 09 10 11 12 13 14 15 16 17 18 19 20 21 22 23 24 25 2…" at bounding box center [495, 400] width 36 height 14
click at [543, 395] on select "MM 01 02 03 04 05 06 07 08 09 10 11 12" at bounding box center [535, 400] width 36 height 14
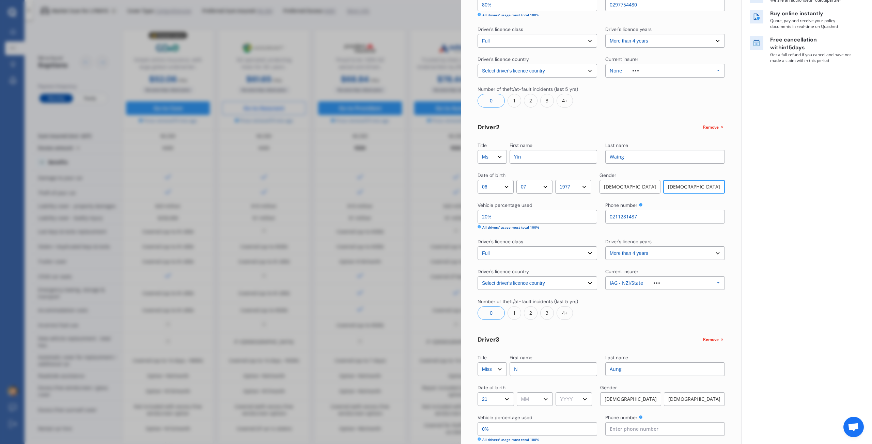
select select "02"
click at [518, 393] on select "MM 01 02 03 04 05 06 07 08 09 10 11 12" at bounding box center [535, 400] width 36 height 14
click at [578, 403] on select "YYYY 2009 2008 2007 2006 2005 2004 2003 2002 2001 2000 1999 1998 1997 1996 1995…" at bounding box center [573, 400] width 36 height 14
select select "2005"
click at [558, 393] on select "YYYY 2009 2008 2007 2006 2005 2004 2003 2002 2001 2000 1999 1998 1997 1996 1995…" at bounding box center [573, 400] width 36 height 14
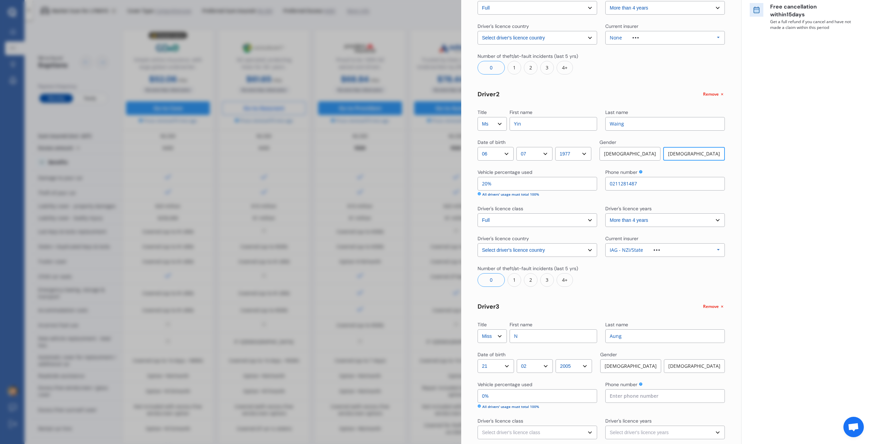
scroll to position [230, 0]
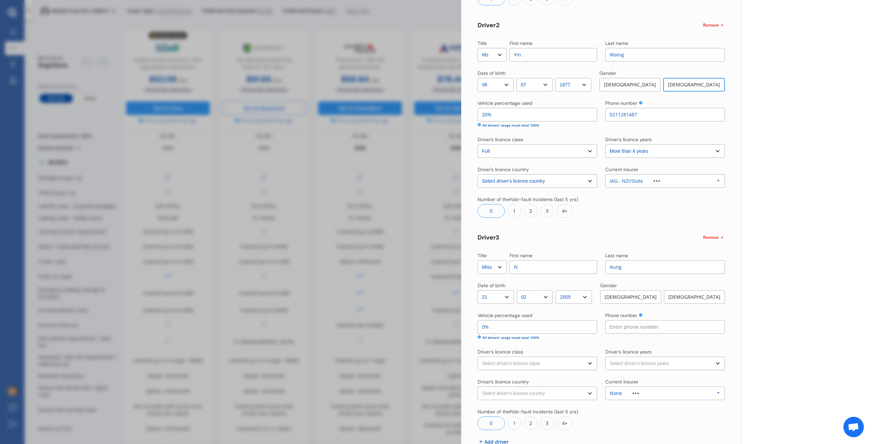
click at [684, 300] on div "[DEMOGRAPHIC_DATA]" at bounding box center [694, 297] width 61 height 14
click at [540, 325] on input "0%" at bounding box center [537, 327] width 120 height 14
drag, startPoint x: 539, startPoint y: 325, endPoint x: 471, endPoint y: 323, distance: 68.1
click at [471, 323] on div "Yearly Monthly $61.66 / mo Step # 2 Drivers Title Select Mr Mrs Miss Ms Dr Firs…" at bounding box center [601, 138] width 280 height 697
type input "5%"
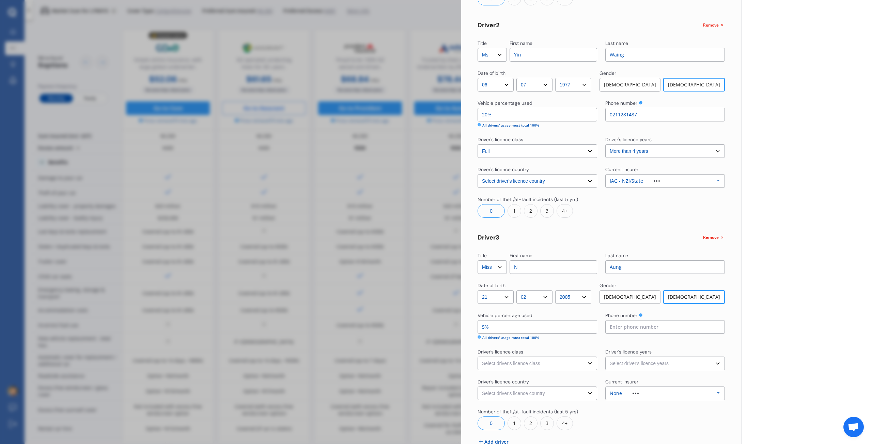
click at [663, 328] on input at bounding box center [665, 327] width 120 height 14
click at [757, 315] on div "Yearly Monthly $61.66 / mo LYW415 Full Market value up to $ 6,500 Policy start …" at bounding box center [806, 128] width 131 height 716
click at [664, 322] on input at bounding box center [665, 327] width 120 height 14
type input "23232 2323"
drag, startPoint x: 644, startPoint y: 326, endPoint x: 584, endPoint y: 323, distance: 60.3
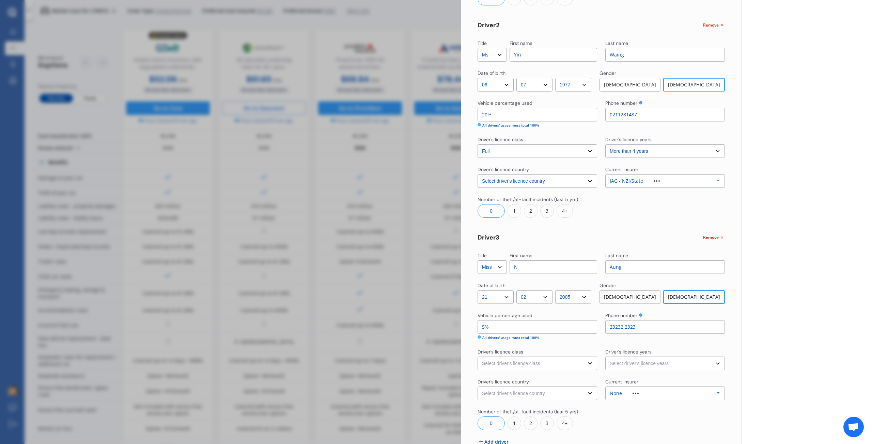
click at [584, 323] on div "Vehicle percentage used 5% All drivers' usage must total 100% Phone number [PHO…" at bounding box center [600, 326] width 247 height 28
click at [669, 343] on div "Title Select Mr Mrs Miss Ms Dr First name [PERSON_NAME] Last name Aung Date of …" at bounding box center [600, 148] width 247 height 643
click at [651, 330] on input at bounding box center [665, 327] width 120 height 14
type input "0297754480"
select select "[GEOGRAPHIC_DATA]"
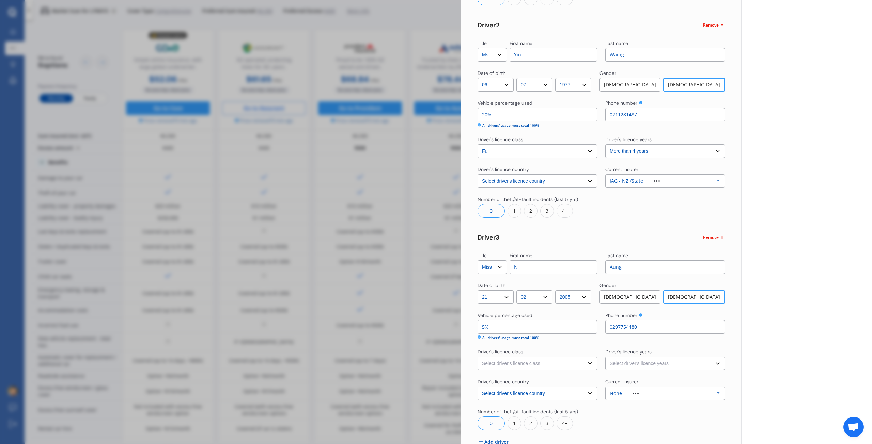
click at [514, 365] on select "Select driver's licence class None Learner Restricted Full" at bounding box center [537, 364] width 120 height 14
select select "restricted"
click at [477, 357] on select "Select driver's licence class None Learner Restricted Full" at bounding box center [537, 364] width 120 height 14
click at [637, 363] on select "Select driver's licence years Less than 1 year 1-2 years 2-4 years More than 4 …" at bounding box center [665, 364] width 120 height 14
click at [605, 357] on select "Select driver's licence years Less than 1 year 1-2 years 2-4 years More than 4 …" at bounding box center [665, 364] width 120 height 14
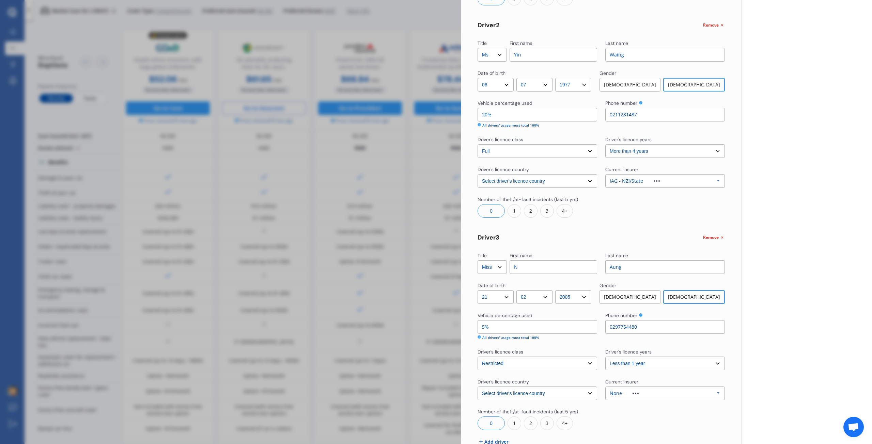
click at [623, 365] on select "Select driver's licence years Less than 1 year 1-2 years 2-4 years More than 4 …" at bounding box center [665, 364] width 120 height 14
select select "1-2 years"
click at [605, 357] on select "Select driver's licence years Less than 1 year 1-2 years 2-4 years More than 4 …" at bounding box center [665, 364] width 120 height 14
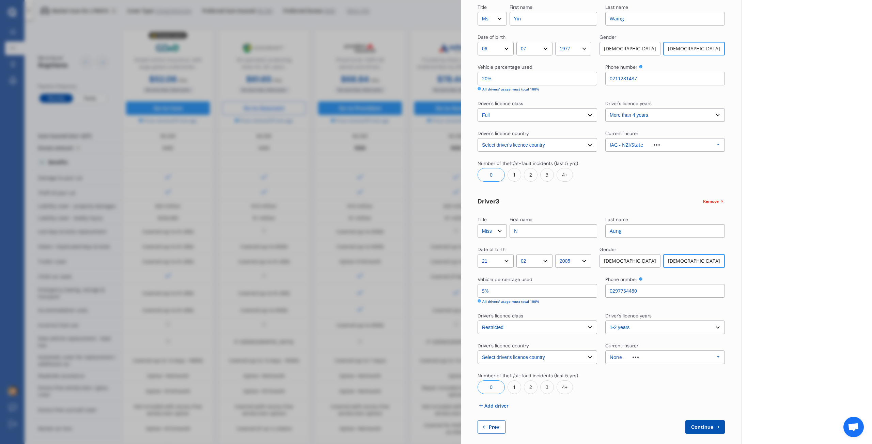
scroll to position [272, 0]
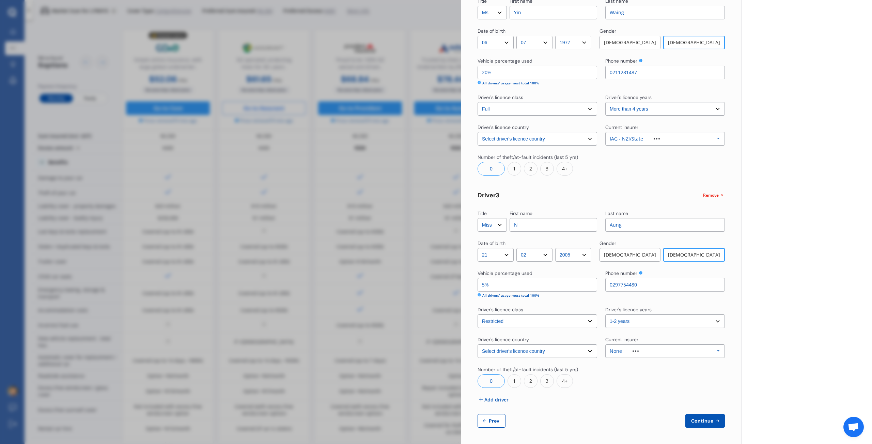
click at [495, 401] on span "Add driver" at bounding box center [496, 399] width 24 height 7
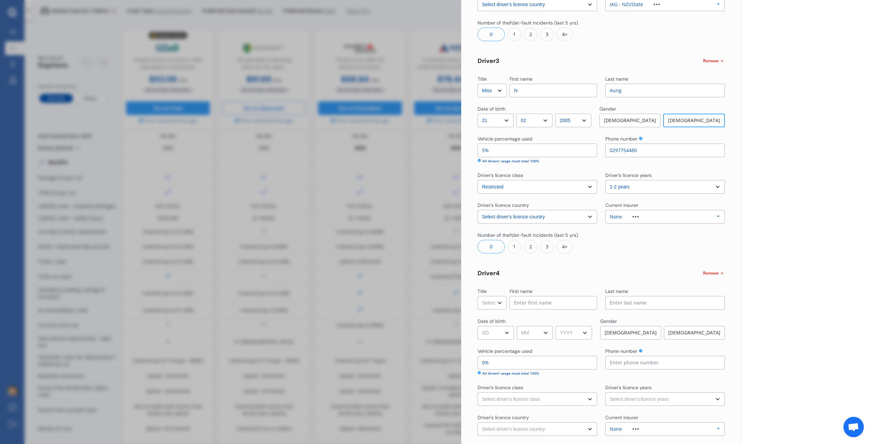
scroll to position [408, 0]
click at [499, 304] on select "Select Mr Mrs Miss Ms Dr" at bounding box center [491, 302] width 29 height 14
select select "Miss"
click at [477, 295] on select "Select Mr Mrs Miss Ms Dr" at bounding box center [491, 302] width 29 height 14
click at [531, 300] on input at bounding box center [553, 302] width 88 height 14
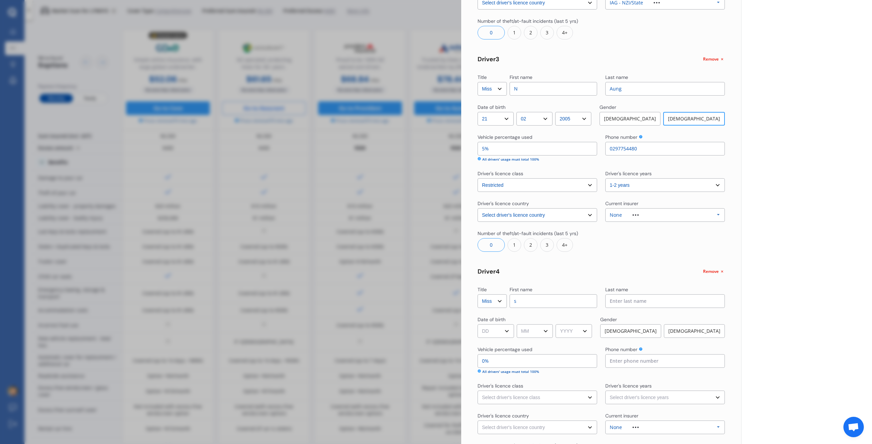
type input "s"
click at [618, 301] on input at bounding box center [665, 302] width 120 height 14
type input "Aung"
type input "0297754480"
select select "[GEOGRAPHIC_DATA]"
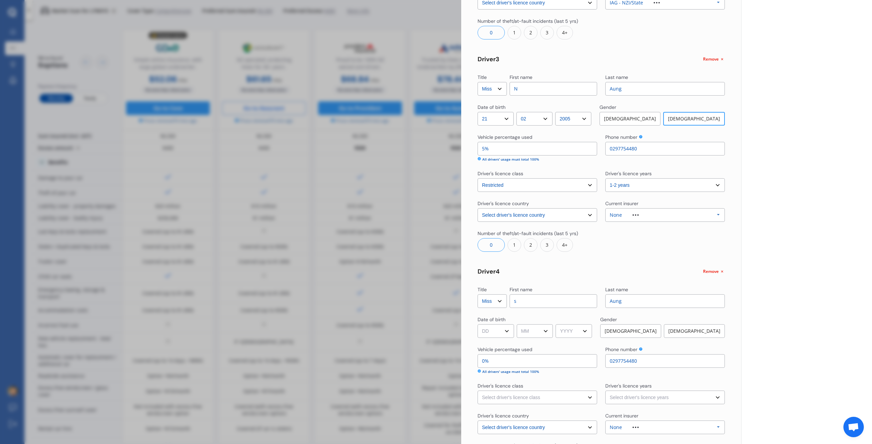
click at [504, 358] on input "0%" at bounding box center [537, 361] width 120 height 14
drag, startPoint x: 503, startPoint y: 359, endPoint x: 472, endPoint y: 359, distance: 31.0
click at [472, 359] on div "Yearly Monthly $61.66 / mo Step # 2 Drivers Title Select Mr Mrs Miss Ms Dr Firs…" at bounding box center [601, 66] width 280 height 910
type input "5%"
click at [499, 332] on select "DD 01 02 03 04 05 06 07 08 09 10 11 12 13 14 15 16 17 18 19 20 21 22 23 24 25 2…" at bounding box center [495, 332] width 36 height 14
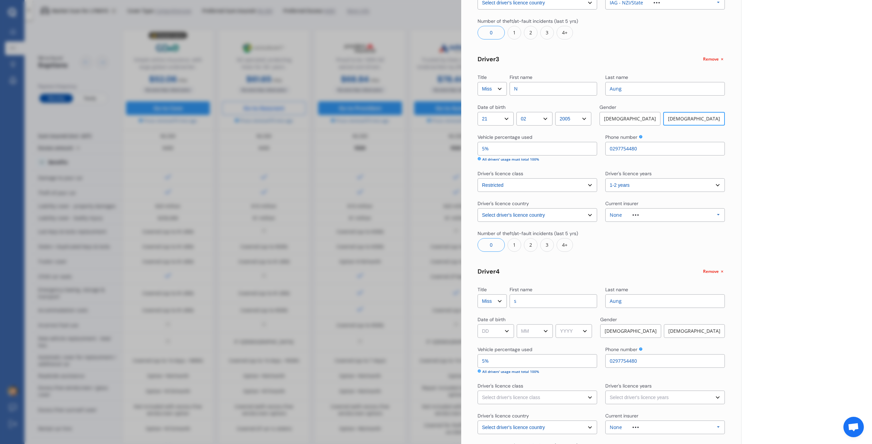
select select "09"
click at [477, 325] on select "DD 01 02 03 04 05 06 07 08 09 10 11 12 13 14 15 16 17 18 19 20 21 22 23 24 25 2…" at bounding box center [495, 332] width 36 height 14
click at [538, 333] on select "MM 01 02 03 04 05 06 07 08 09 10 11 12" at bounding box center [535, 332] width 36 height 14
select select "03"
click at [518, 325] on select "MM 01 02 03 04 05 06 07 08 09 10 11 12" at bounding box center [535, 332] width 36 height 14
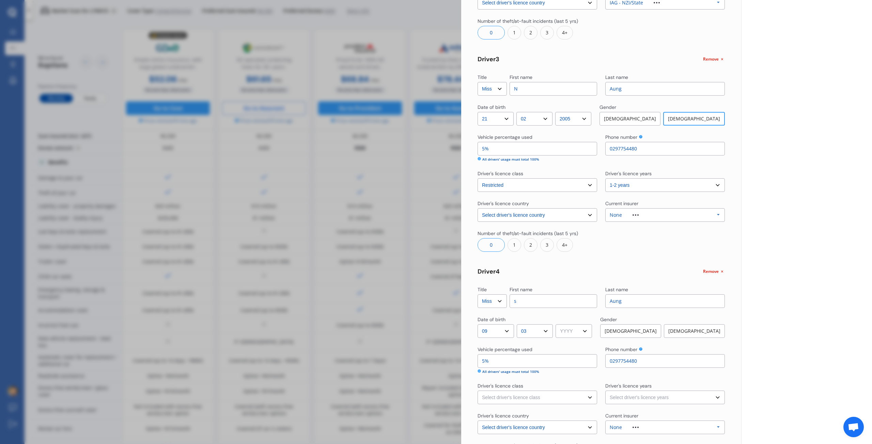
click at [572, 331] on select "YYYY 2009 2008 2007 2006 2005 2004 2003 2002 2001 2000 1999 1998 1997 1996 1995…" at bounding box center [573, 332] width 36 height 14
select select "2006"
click at [558, 325] on select "YYYY 2009 2008 2007 2006 2005 2004 2003 2002 2001 2000 1999 1998 1997 1996 1995…" at bounding box center [573, 332] width 36 height 14
click at [688, 335] on div "[DEMOGRAPHIC_DATA]" at bounding box center [694, 332] width 61 height 14
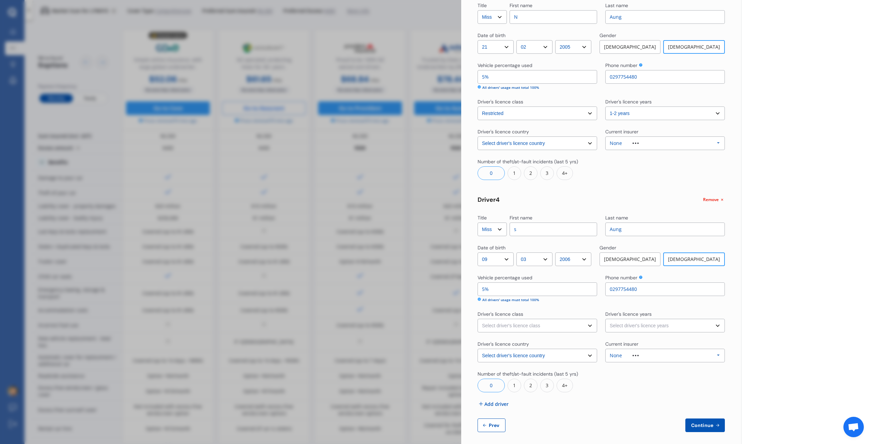
scroll to position [484, 0]
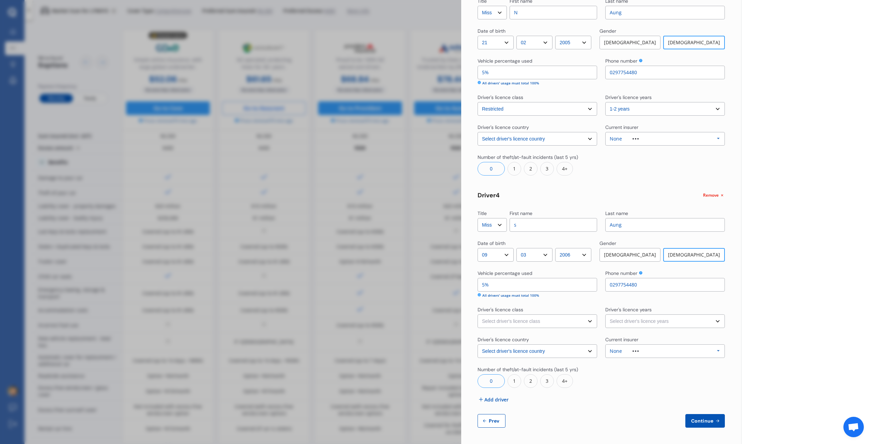
click at [521, 321] on select "Select driver's licence class None Learner Restricted Full" at bounding box center [537, 322] width 120 height 14
select select "learner"
click at [477, 315] on select "Select driver's licence class None Learner Restricted Full" at bounding box center [537, 322] width 120 height 14
click at [648, 320] on select "Select driver's licence years Less than 1 year 1-2 years 2-4 years More than 4 …" at bounding box center [665, 322] width 120 height 14
select select "less than 1 year"
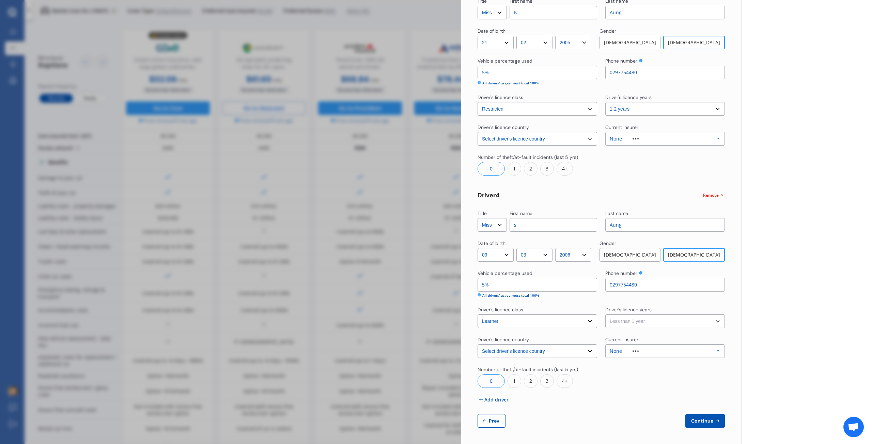
click at [605, 315] on select "Select driver's licence years Less than 1 year 1-2 years 2-4 years More than 4 …" at bounding box center [665, 322] width 120 height 14
click at [499, 402] on span "Add driver" at bounding box center [496, 399] width 24 height 7
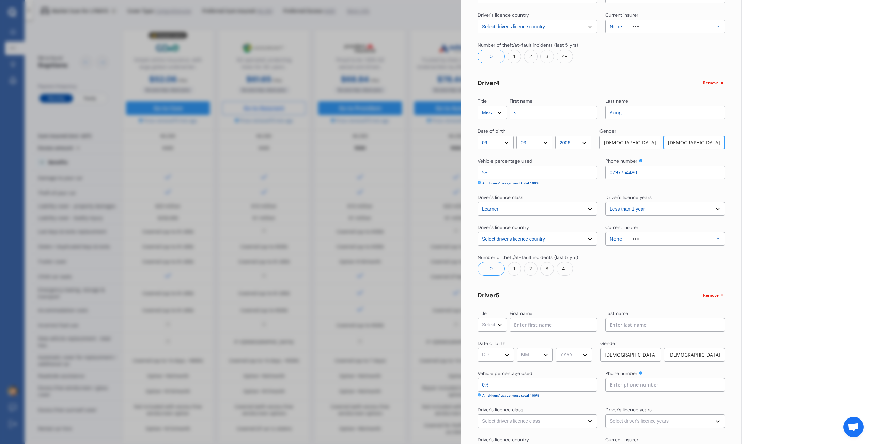
scroll to position [620, 0]
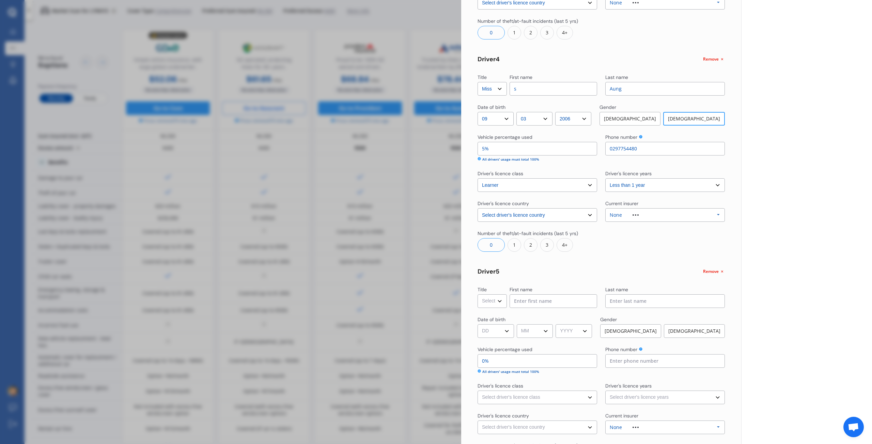
click at [488, 298] on select "Select Mr Mrs Miss Ms Dr" at bounding box center [491, 302] width 29 height 14
select select "Miss"
click at [477, 295] on select "Select Mr Mrs Miss Ms Dr" at bounding box center [491, 302] width 29 height 14
click at [535, 307] on input at bounding box center [553, 302] width 88 height 14
type input "Y"
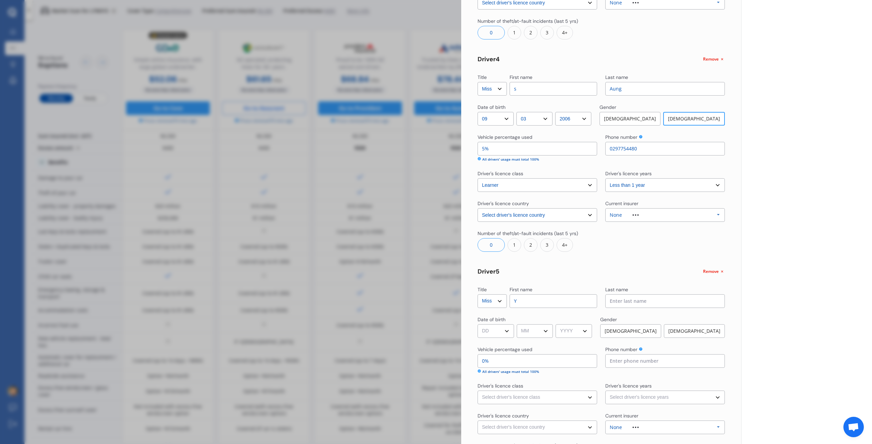
type input "Aung"
type input "0297754480"
select select "[GEOGRAPHIC_DATA]"
click at [507, 334] on select "DD 01 02 03 04 05 06 07 08 09 10 11 12 13 14 15 16 17 18 19 20 21 22 23 24 25 2…" at bounding box center [495, 332] width 36 height 14
select select "06"
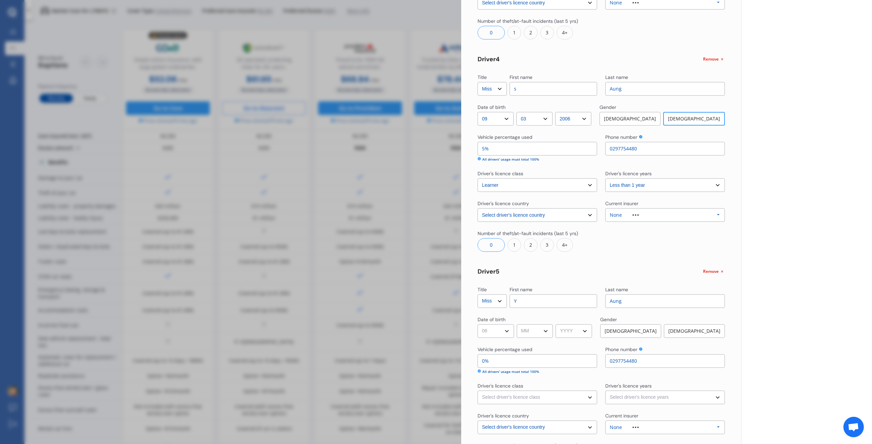
click at [477, 325] on select "DD 01 02 03 04 05 06 07 08 09 10 11 12 13 14 15 16 17 18 19 20 21 22 23 24 25 2…" at bounding box center [495, 332] width 36 height 14
click at [534, 334] on select "MM 01 02 03 04 05 06 07 08 09 10 11 12" at bounding box center [535, 332] width 36 height 14
select select "01"
click at [518, 325] on select "MM 01 02 03 04 05 06 07 08 09 10 11 12" at bounding box center [535, 332] width 36 height 14
click at [583, 333] on select "YYYY 2009 2008 2007 2006 2005 2004 2003 2002 2001 2000 1999 1998 1997 1996 1995…" at bounding box center [573, 332] width 36 height 14
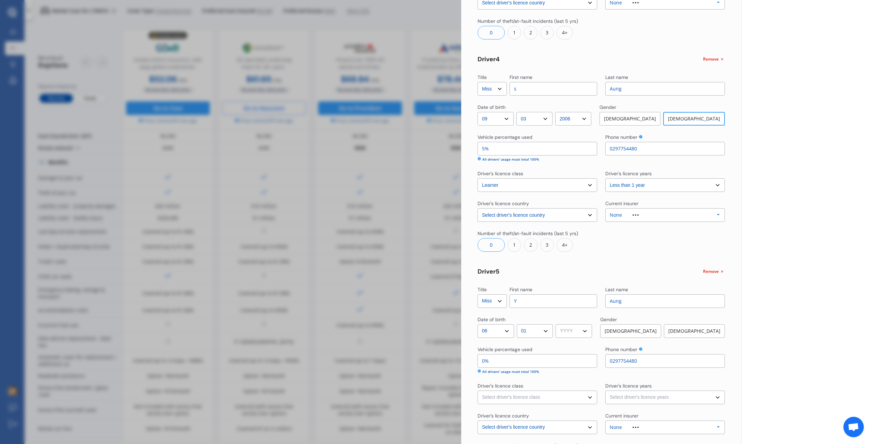
select select "2009"
click at [558, 325] on select "YYYY 2009 2008 2007 2006 2005 2004 2003 2002 2001 2000 1999 1998 1997 1996 1995…" at bounding box center [573, 332] width 36 height 14
click at [690, 327] on div "[DEMOGRAPHIC_DATA]" at bounding box center [694, 332] width 61 height 14
click at [505, 363] on input "0%" at bounding box center [537, 361] width 120 height 14
drag, startPoint x: 470, startPoint y: 360, endPoint x: 442, endPoint y: 360, distance: 27.2
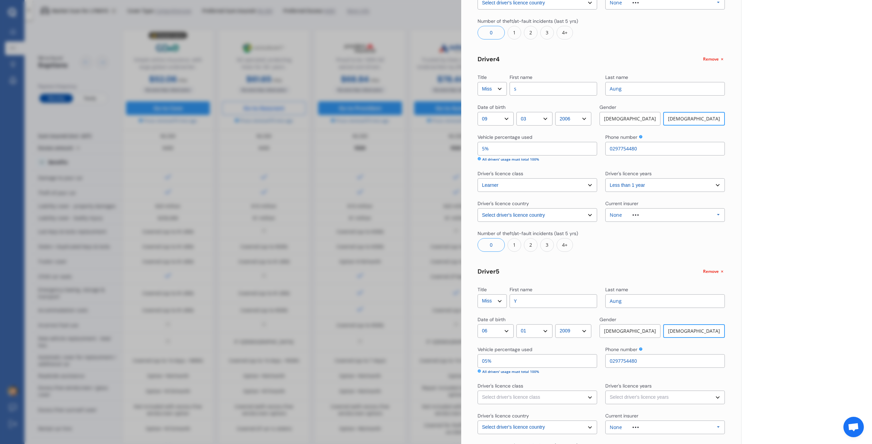
click at [442, 360] on div "Disconnect Connected Minimise Yearly Monthly $61.66 / mo Step # 2 Drivers Title…" at bounding box center [436, 222] width 872 height 444
type input "5%"
click at [555, 395] on select "Select driver's licence class None Learner Restricted Full" at bounding box center [537, 398] width 120 height 14
select select "learner"
click at [477, 391] on select "Select driver's licence class None Learner Restricted Full" at bounding box center [537, 398] width 120 height 14
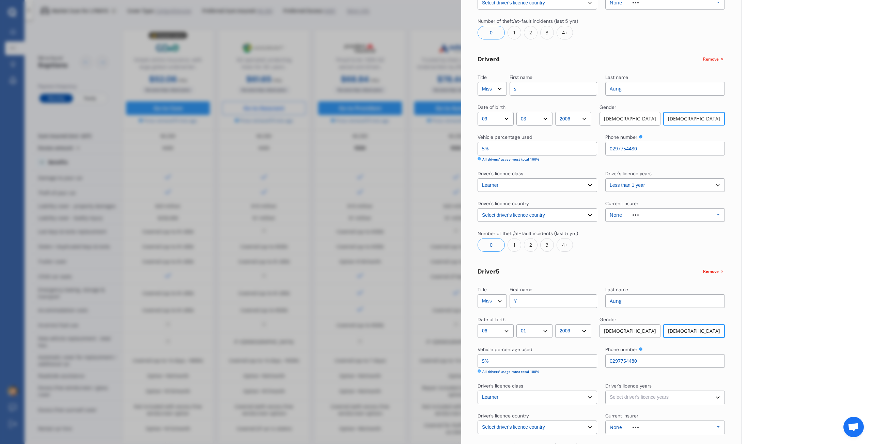
click at [651, 394] on select "Select driver's licence years Less than 1 year 1-2 years 2-4 years More than 4 …" at bounding box center [665, 398] width 120 height 14
select select "less than 1 year"
click at [605, 391] on select "Select driver's licence years Less than 1 year 1-2 years 2-4 years More than 4 …" at bounding box center [665, 398] width 120 height 14
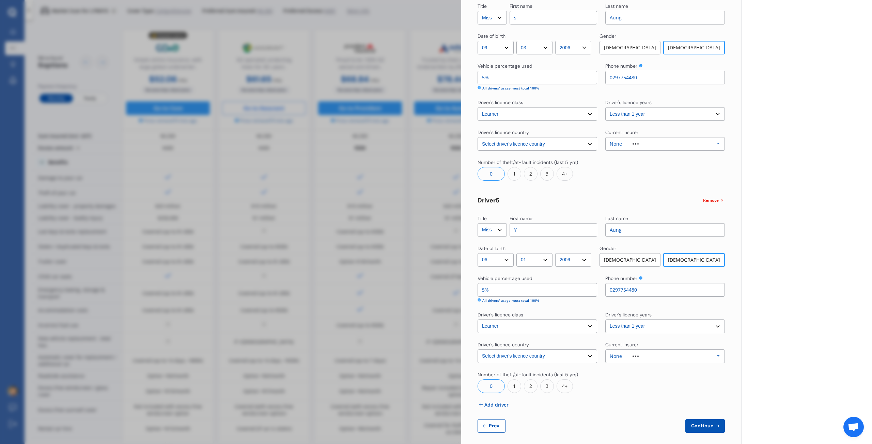
scroll to position [697, 0]
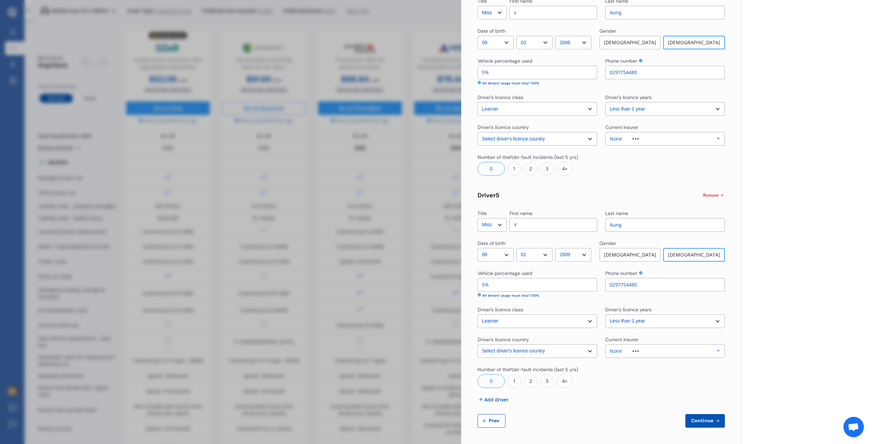
click at [702, 422] on span "Continue" at bounding box center [702, 420] width 25 height 5
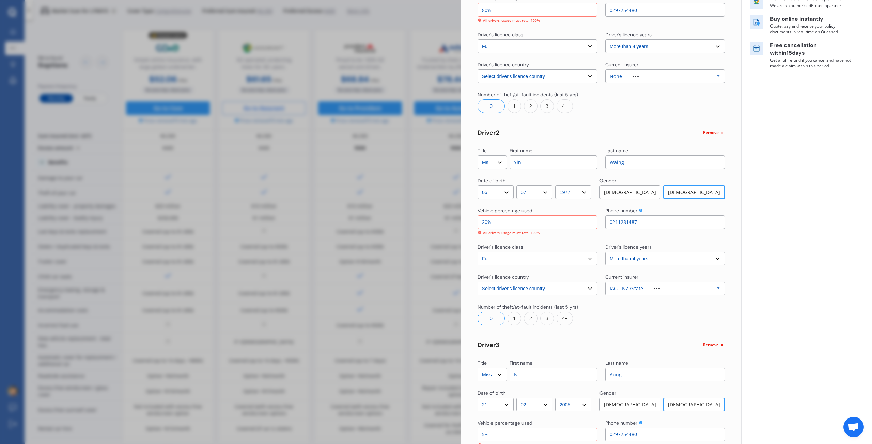
scroll to position [117, 0]
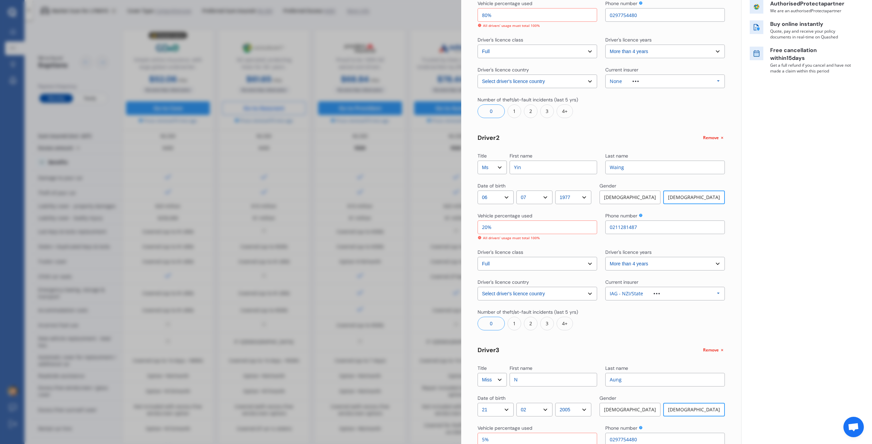
drag, startPoint x: 494, startPoint y: 227, endPoint x: 482, endPoint y: 226, distance: 12.3
click at [482, 226] on input "20%" at bounding box center [537, 228] width 120 height 14
click at [484, 16] on input "80%" at bounding box center [537, 15] width 120 height 14
type input "65%"
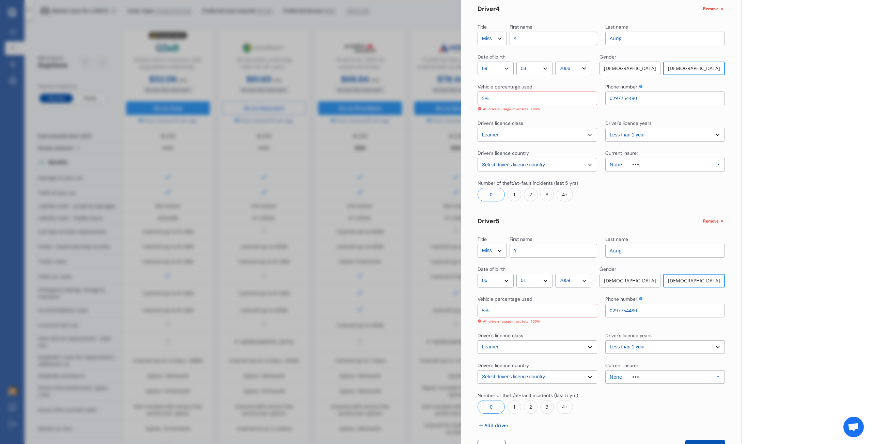
scroll to position [697, 0]
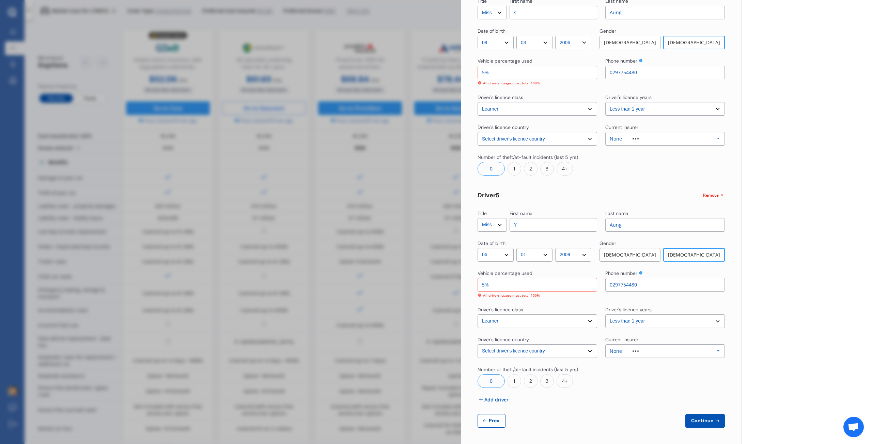
click at [701, 419] on span "Continue" at bounding box center [702, 420] width 25 height 5
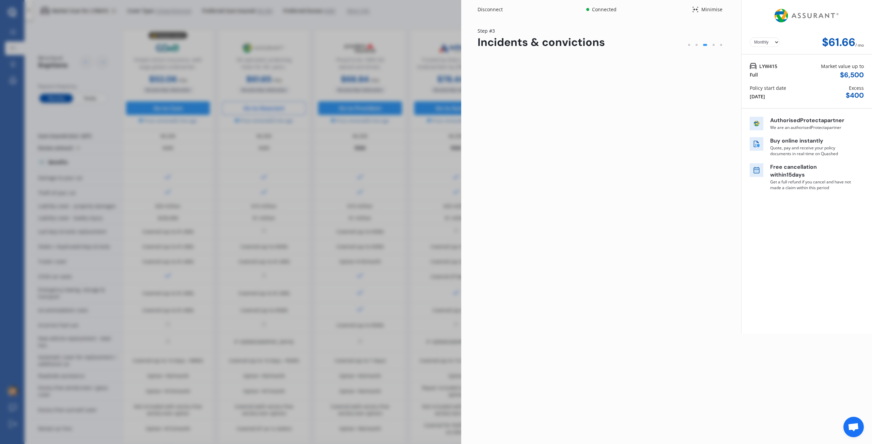
scroll to position [0, 0]
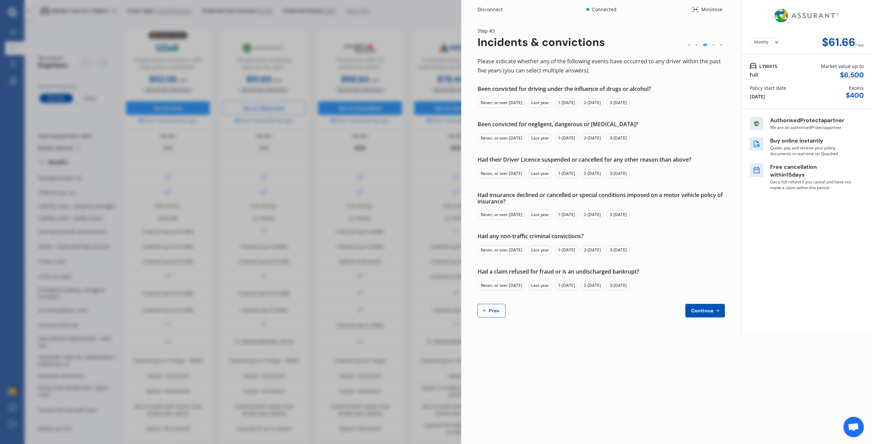
click at [497, 104] on div "Never, or over [DATE]" at bounding box center [501, 103] width 48 height 10
click at [490, 138] on div "Never, or over [DATE]" at bounding box center [501, 138] width 48 height 10
click at [493, 172] on div "Never, or over [DATE]" at bounding box center [501, 174] width 48 height 10
click at [481, 219] on div "Never, or over [DATE]" at bounding box center [501, 215] width 48 height 10
click at [499, 252] on div "Never, or over [DATE]" at bounding box center [501, 251] width 48 height 10
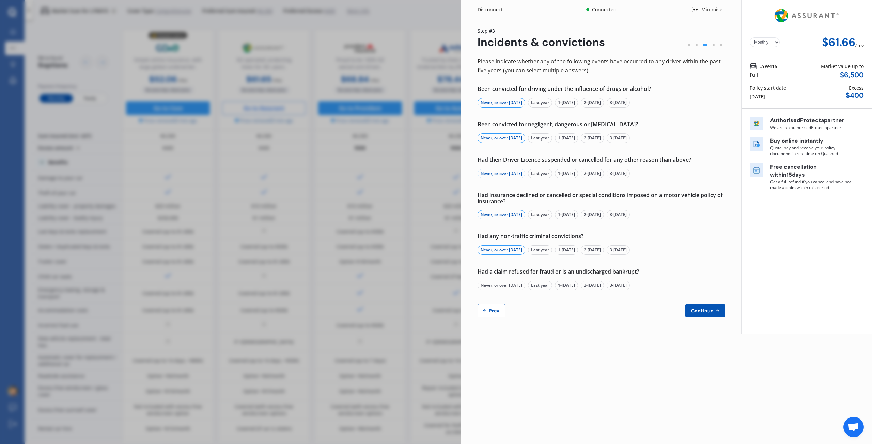
click at [496, 286] on div "Never, or over [DATE]" at bounding box center [501, 286] width 48 height 10
click at [701, 313] on span "Continue" at bounding box center [702, 310] width 25 height 5
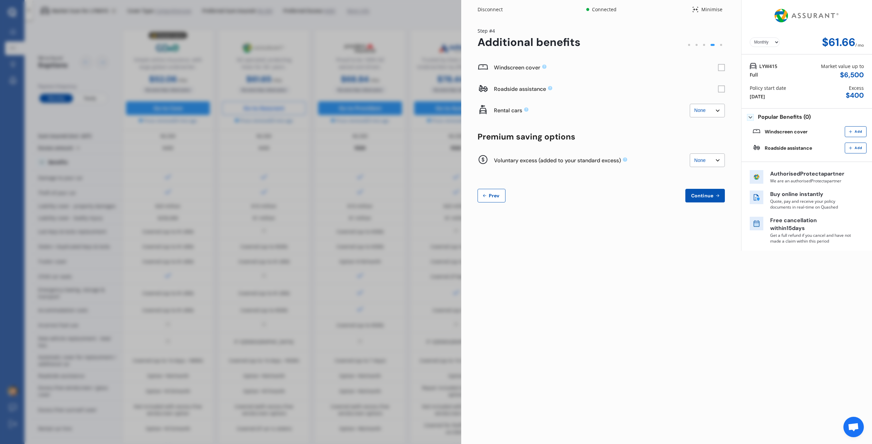
click at [709, 158] on select "None $500 $1,000" at bounding box center [707, 161] width 35 height 14
click at [588, 237] on div "Disconnect Connected Minimise Yearly Monthly $61.66 / mo Step # 4 Additional be…" at bounding box center [601, 125] width 280 height 251
click at [697, 160] on select "None $500 $1,000" at bounding box center [707, 161] width 35 height 14
click at [690, 154] on select "None $500 $1,000" at bounding box center [707, 161] width 35 height 14
click at [701, 158] on select "None $500 $1,000" at bounding box center [707, 161] width 35 height 14
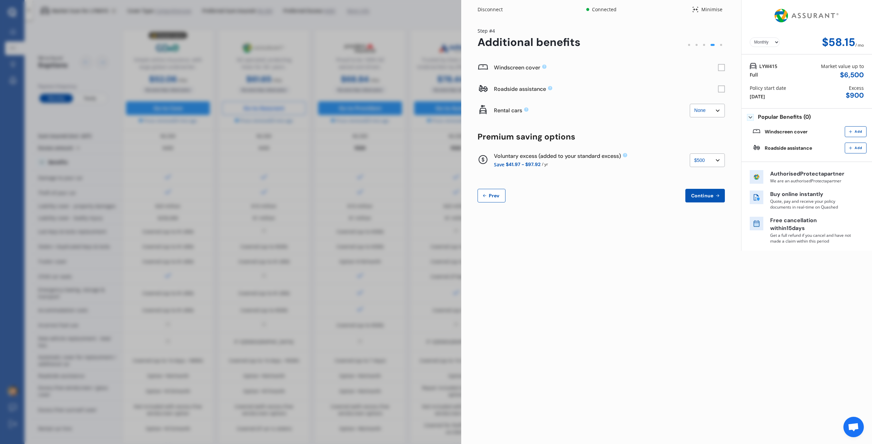
select select "0"
click at [690, 154] on select "None $500 $1,000" at bounding box center [707, 161] width 35 height 14
click at [708, 165] on select "None $500 $1,000" at bounding box center [707, 161] width 35 height 14
click at [648, 176] on div "Windscreen cover Roadside assistance Rental cars None $2,500 $5,000 None $2,500…" at bounding box center [600, 130] width 247 height 146
click at [691, 194] on span "Continue" at bounding box center [702, 195] width 25 height 5
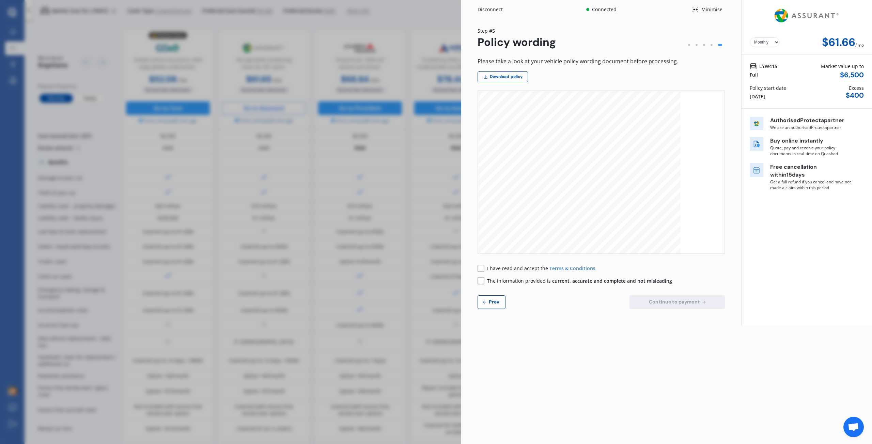
scroll to position [102, 0]
click at [478, 266] on rect at bounding box center [481, 268] width 6 height 6
click at [776, 42] on select "Yearly Monthly" at bounding box center [764, 42] width 30 height 10
click at [749, 37] on select "Yearly Monthly" at bounding box center [764, 42] width 30 height 10
click at [763, 35] on div "Yearly Monthly $739.81 / yr" at bounding box center [806, 27] width 130 height 54
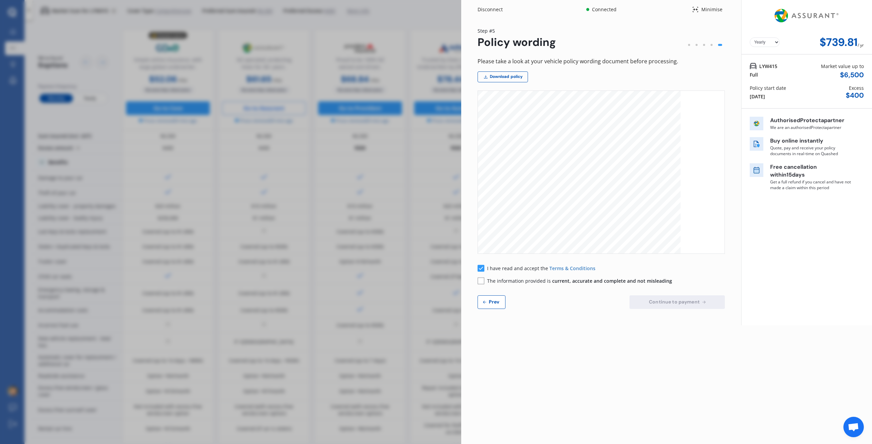
click at [764, 43] on select "Yearly Monthly" at bounding box center [764, 42] width 30 height 10
select select "Monthly"
click at [749, 37] on select "Yearly Monthly" at bounding box center [764, 42] width 30 height 10
click at [556, 285] on div "Please take a look at your vehicle policy wording document before processing. D…" at bounding box center [600, 183] width 247 height 252
click at [552, 279] on span "current, accurate and complete and not misleading" at bounding box center [612, 281] width 120 height 6
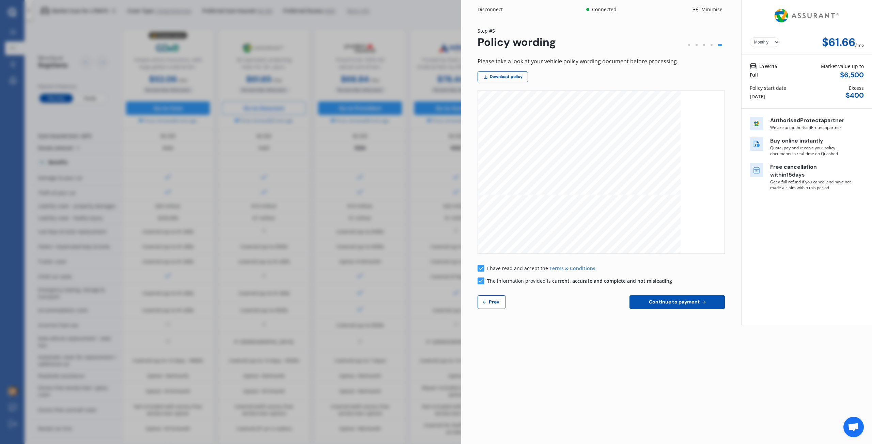
scroll to position [1319, 0]
click at [502, 76] on link "Download policy" at bounding box center [502, 77] width 50 height 11
click at [498, 304] on span "Prev" at bounding box center [494, 301] width 14 height 5
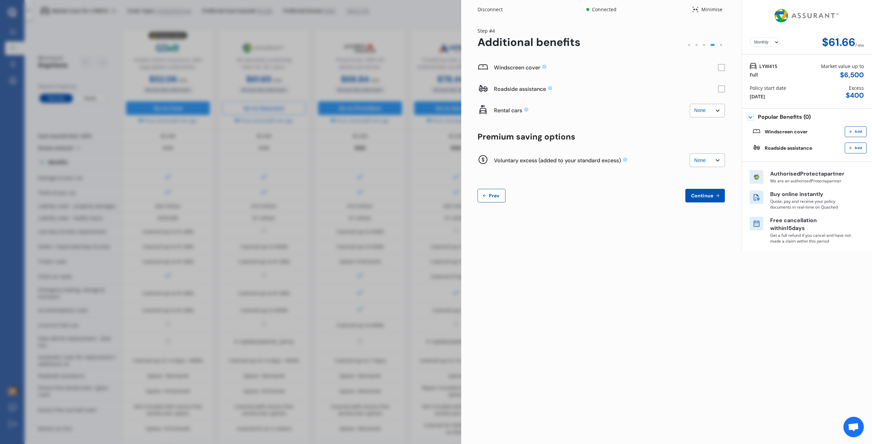
click at [725, 68] on div "Yearly Monthly $61.66 / mo Step # 4 Additional benefits Windscreen cover Roadsi…" at bounding box center [601, 119] width 280 height 200
click at [722, 69] on rect at bounding box center [721, 67] width 7 height 7
click at [721, 68] on rect at bounding box center [721, 67] width 7 height 7
click at [499, 198] on span "Prev" at bounding box center [494, 195] width 14 height 5
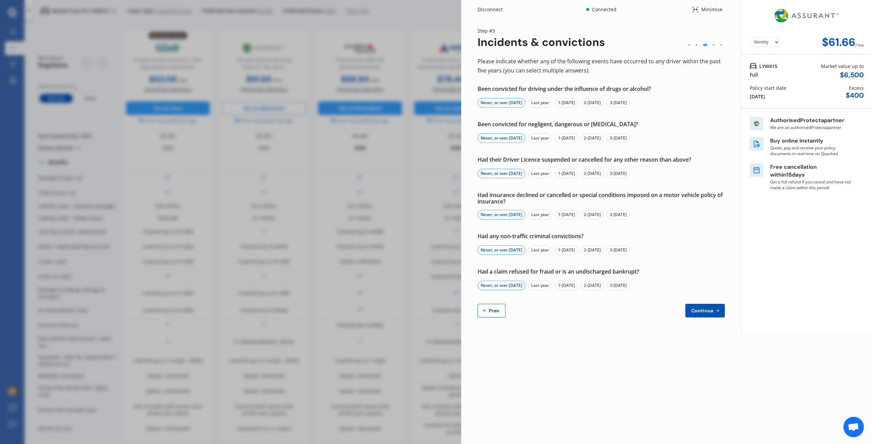
click at [493, 309] on span "Prev" at bounding box center [494, 310] width 14 height 5
select select "Mr"
select select "19"
select select "11"
select select "1975"
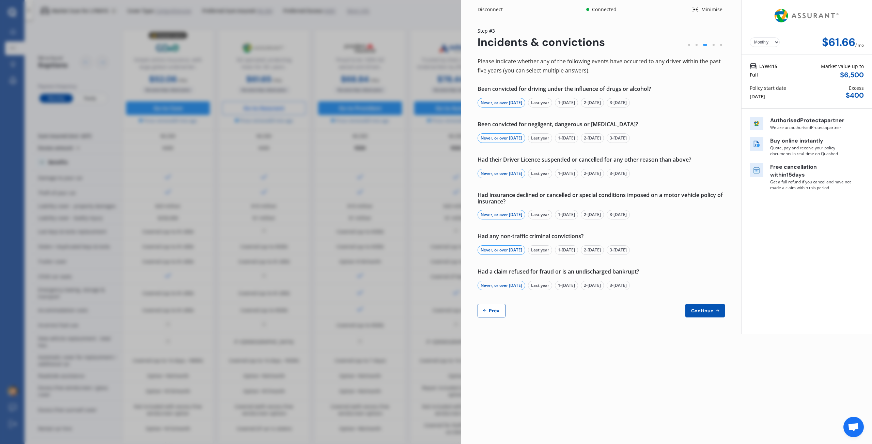
select select "full"
select select "more than 4 years"
select select "[GEOGRAPHIC_DATA]"
select select "Ms"
select select "06"
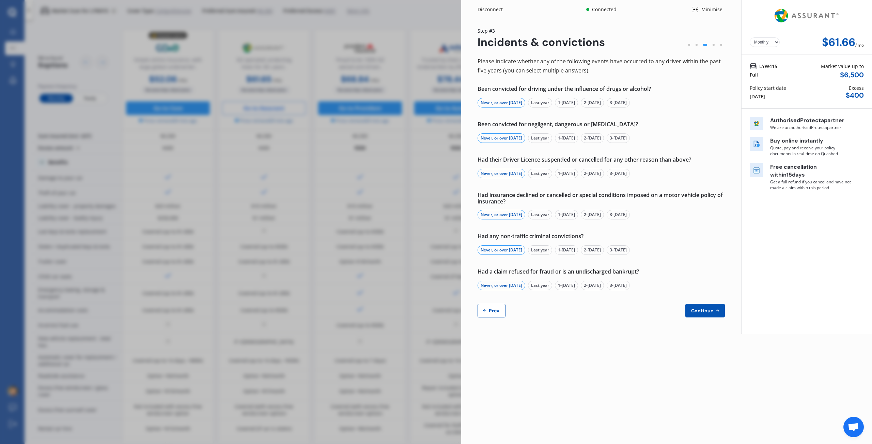
select select "07"
select select "1977"
select select "full"
select select "more than 4 years"
select select "[GEOGRAPHIC_DATA]"
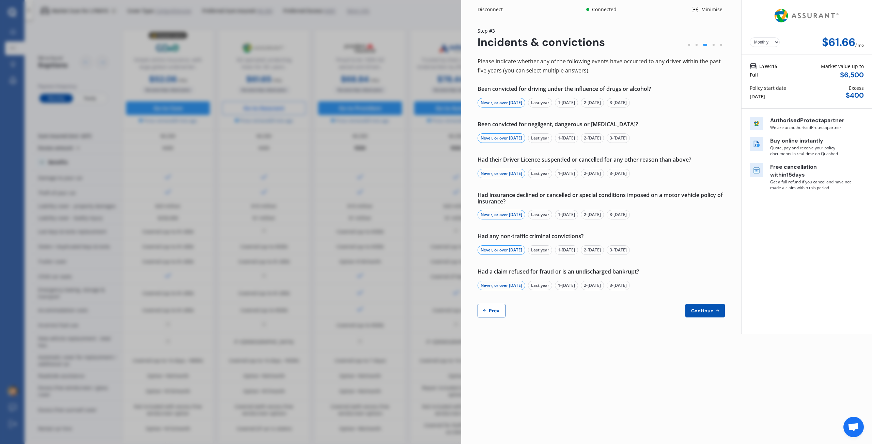
select select "Miss"
select select "21"
select select "02"
select select "2005"
select select "restricted"
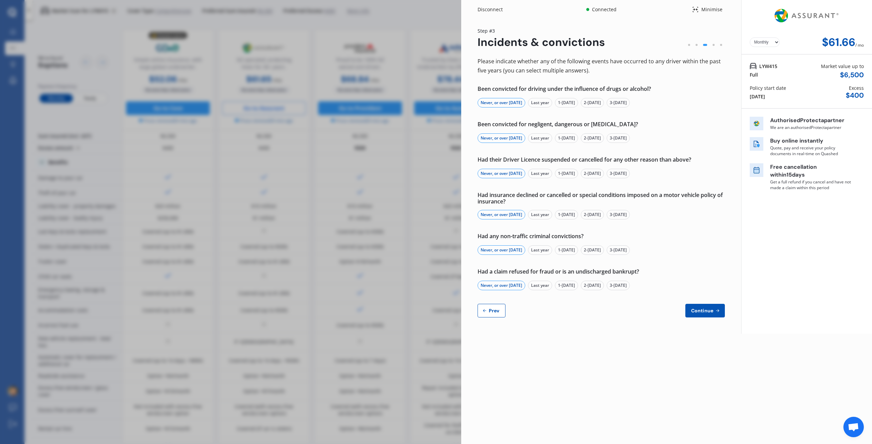
select select "1-2 years"
select select "[GEOGRAPHIC_DATA]"
select select "Miss"
select select "09"
select select "03"
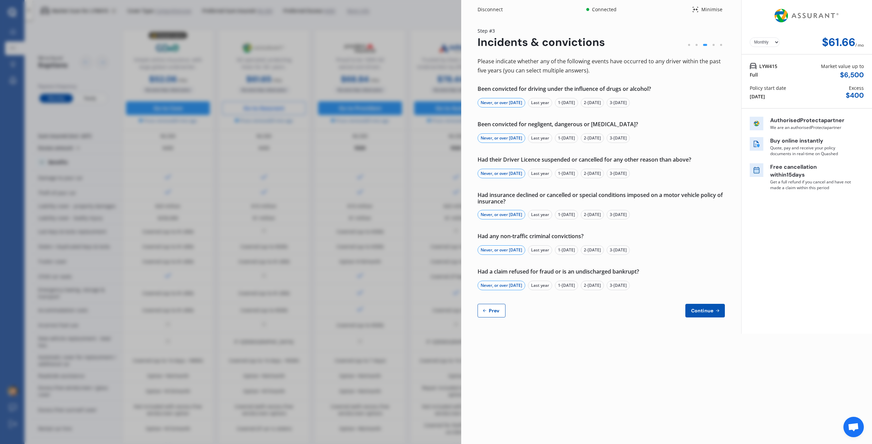
select select "2006"
select select "learner"
select select "less than 1 year"
select select "[GEOGRAPHIC_DATA]"
select select "Miss"
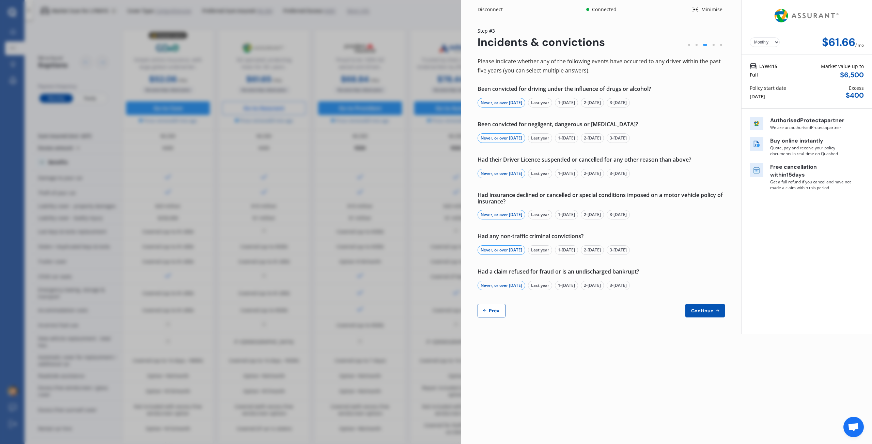
select select "06"
select select "01"
select select "2009"
select select "learner"
select select "less than 1 year"
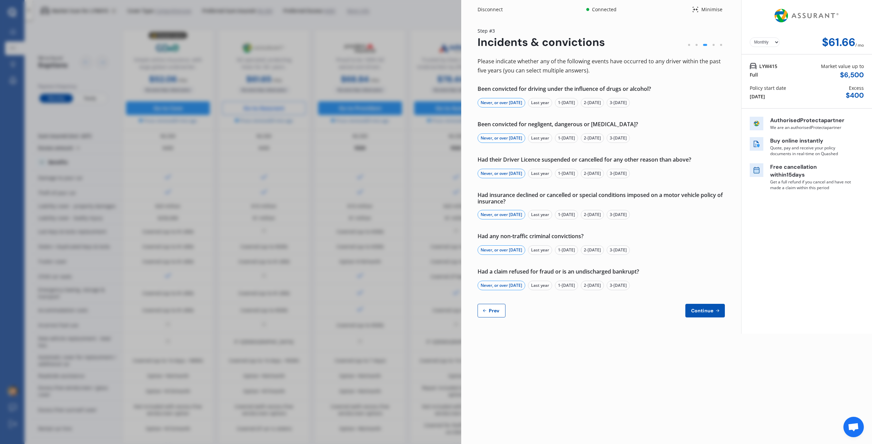
select select "[GEOGRAPHIC_DATA]"
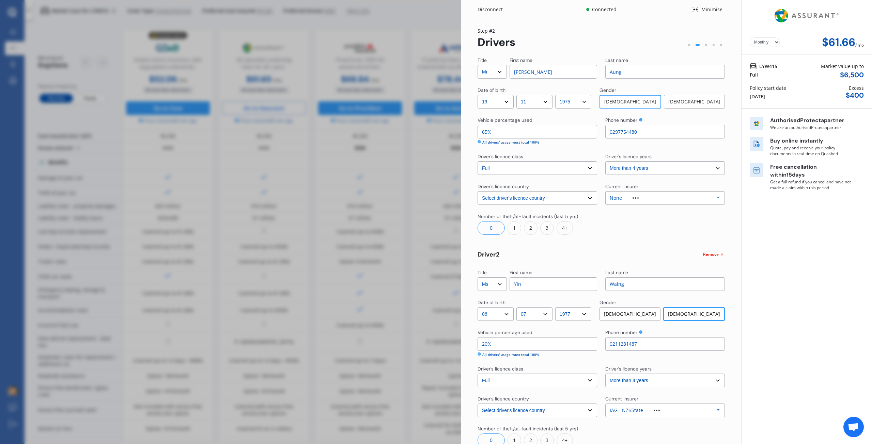
click at [667, 168] on select "Select driver's licence years Less than 1 year 1-2 years 2-4 years More than 4 …" at bounding box center [665, 168] width 120 height 14
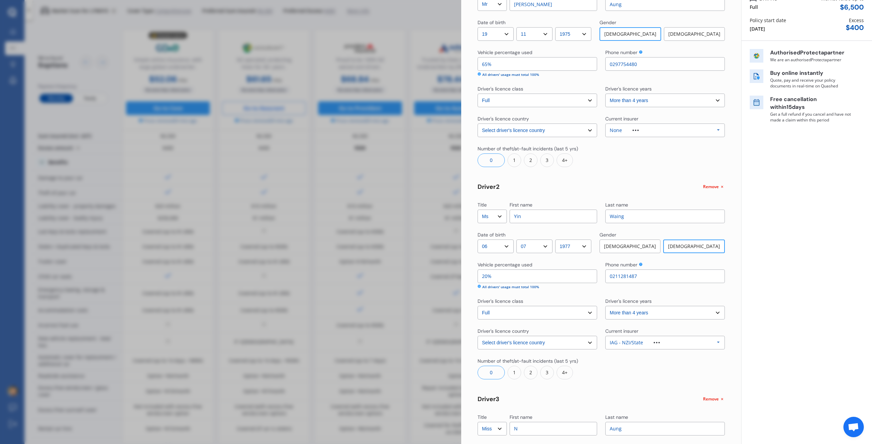
scroll to position [34, 0]
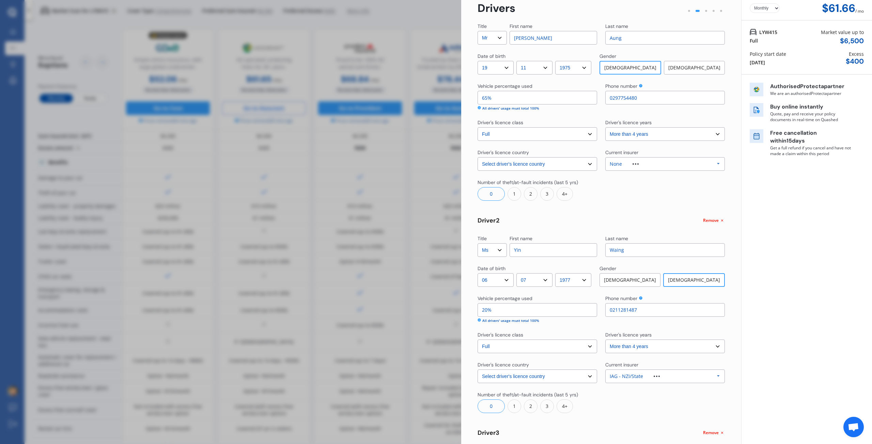
click at [660, 169] on div "None Allianz AAI AMI IAG - NZI/State [PERSON_NAME] Vero Unknown Other Insurer N…" at bounding box center [665, 164] width 120 height 14
click at [643, 196] on div "IAG - NZI/State" at bounding box center [664, 196] width 107 height 5
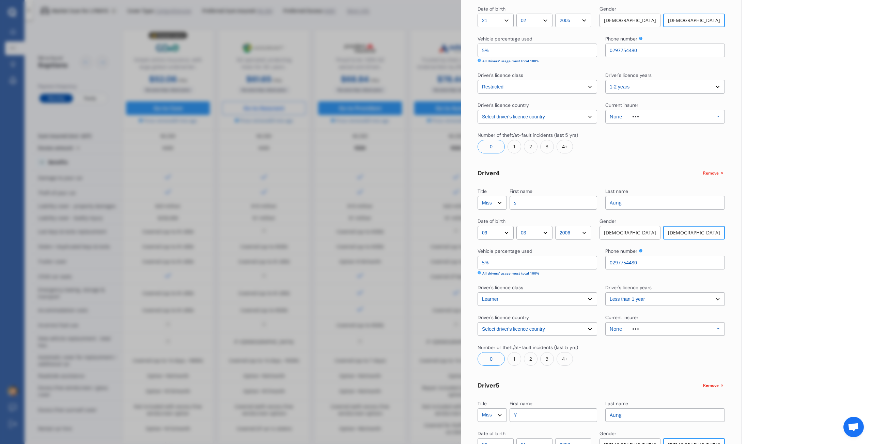
scroll to position [492, 0]
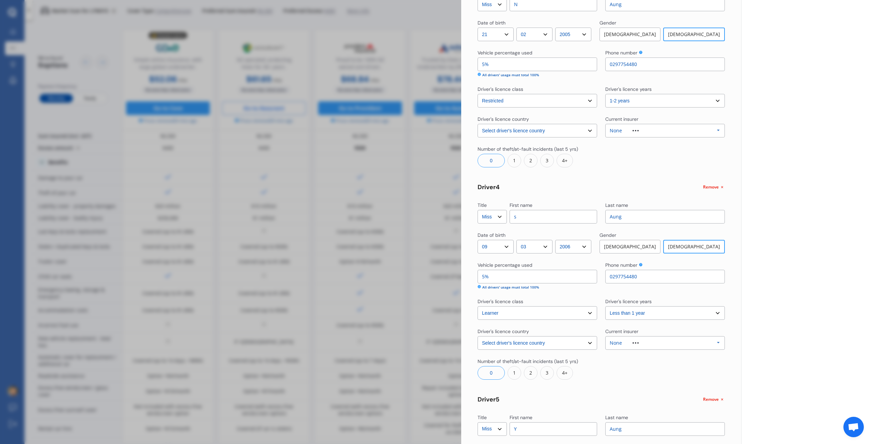
drag, startPoint x: 523, startPoint y: 216, endPoint x: 509, endPoint y: 214, distance: 13.7
click at [509, 214] on input "s" at bounding box center [553, 217] width 88 height 14
type input "sHIRIN"
type input "s"
type input "Shirin"
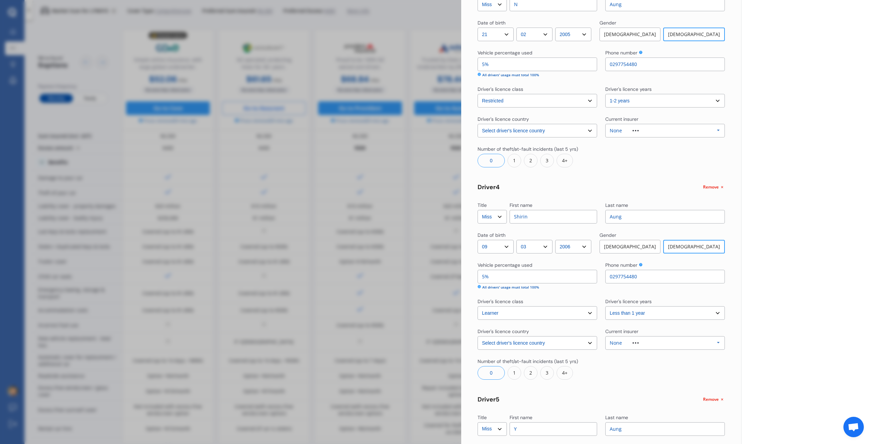
type input "Aung"
click at [778, 183] on div "Yearly Monthly $61.66 / mo LYW415 Full Market value up to $ 6,500 Policy start …" at bounding box center [806, 78] width 131 height 1141
drag, startPoint x: 517, startPoint y: 8, endPoint x: 519, endPoint y: 12, distance: 4.1
click at [520, 8] on input "N" at bounding box center [553, 5] width 88 height 14
click at [780, 185] on div "Yearly Monthly $61.66 / mo LYW415 Full Market value up to $ 6,500 Policy start …" at bounding box center [806, 78] width 131 height 1141
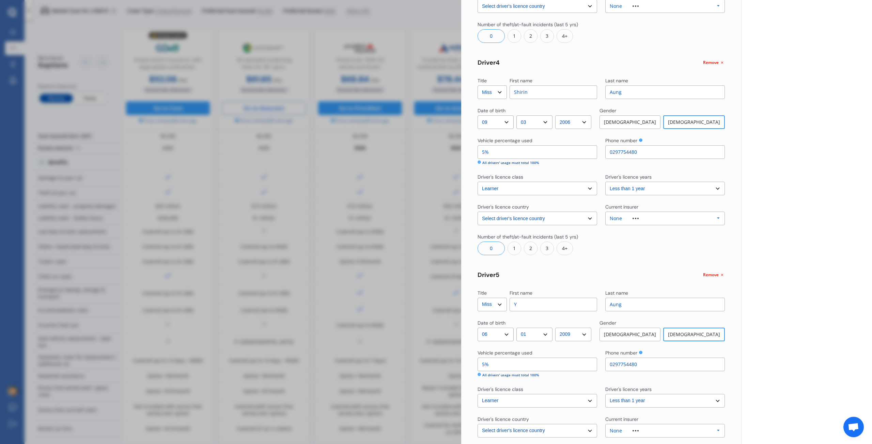
scroll to position [629, 0]
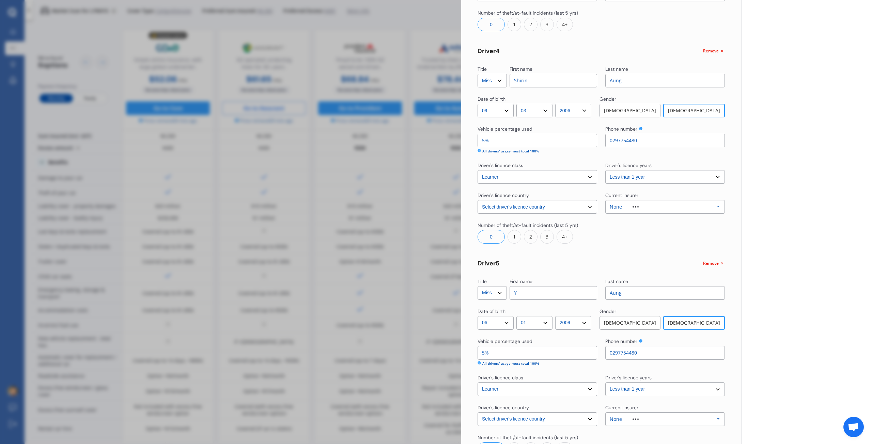
click at [534, 291] on input "Y" at bounding box center [553, 293] width 88 height 14
type input "Yusra"
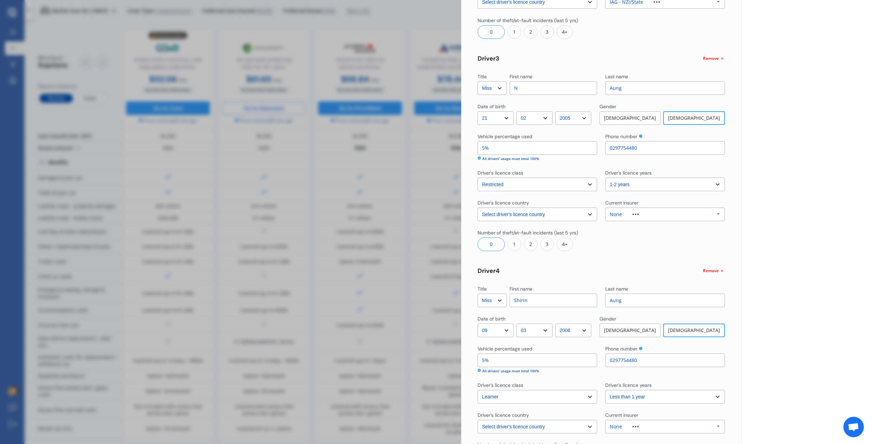
scroll to position [390, 0]
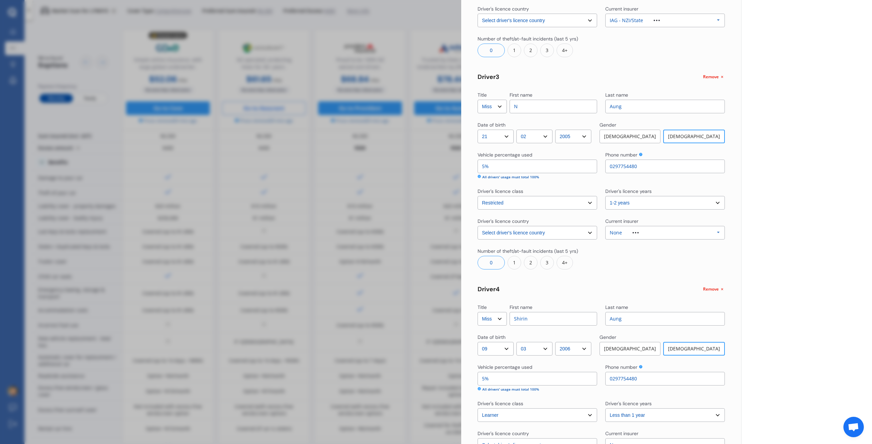
click at [524, 108] on input "N" at bounding box center [553, 107] width 88 height 14
type input "[PERSON_NAME]"
click at [830, 238] on div "Yearly Monthly $61.66 / mo LYW415 Full Market value up to $ 6,500 Policy start …" at bounding box center [806, 180] width 131 height 1141
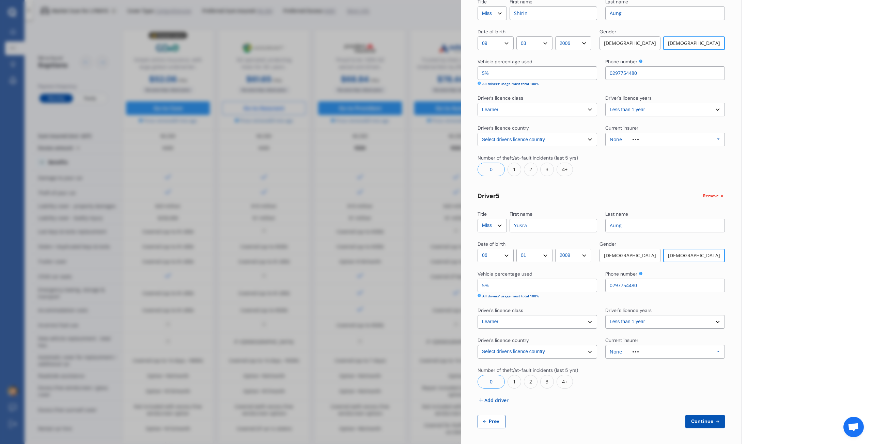
scroll to position [697, 0]
click at [702, 424] on button "Continue" at bounding box center [705, 421] width 40 height 14
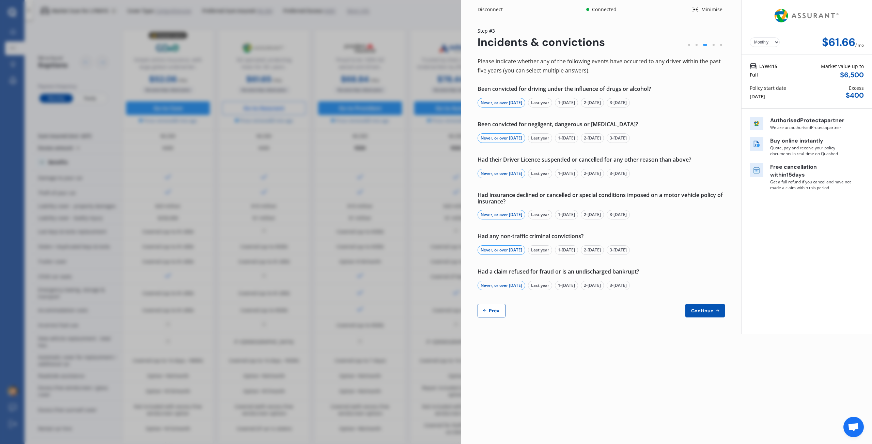
scroll to position [0, 0]
click at [694, 307] on button "Continue" at bounding box center [705, 311] width 40 height 14
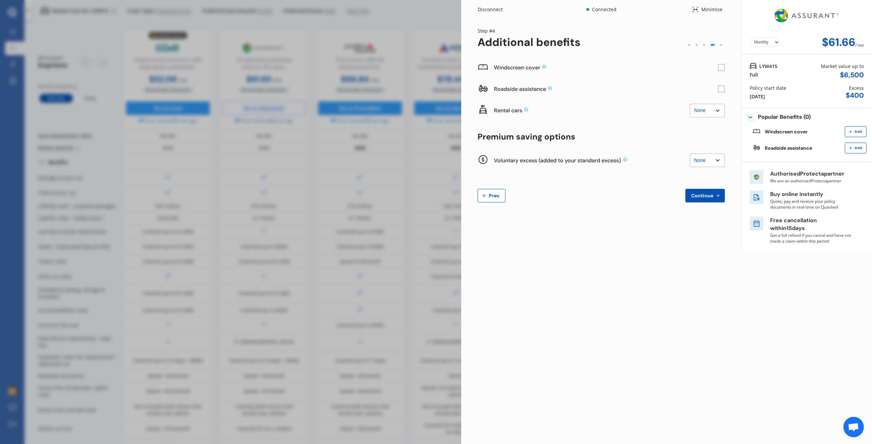
click at [692, 195] on span "Continue" at bounding box center [702, 195] width 25 height 5
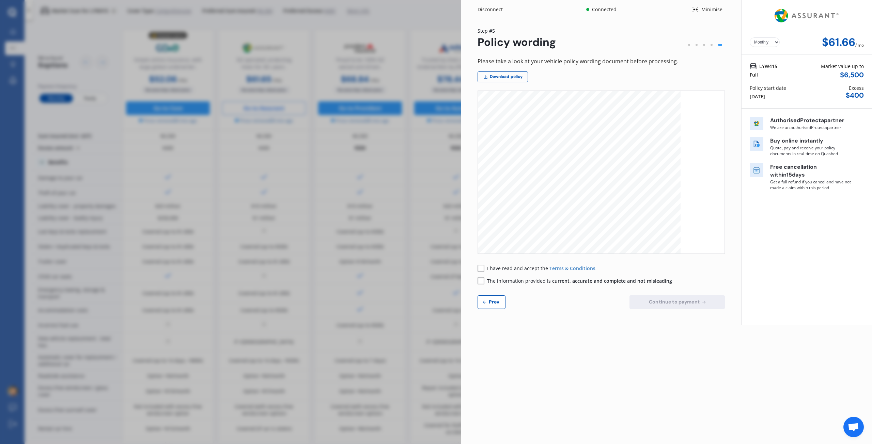
click at [481, 271] on rect at bounding box center [480, 268] width 7 height 7
click at [481, 277] on div "I have read and accept the Terms & Conditions The information provided is curre…" at bounding box center [600, 275] width 247 height 20
click at [483, 283] on rect at bounding box center [480, 281] width 7 height 7
click at [684, 305] on span "Continue to payment" at bounding box center [673, 301] width 53 height 5
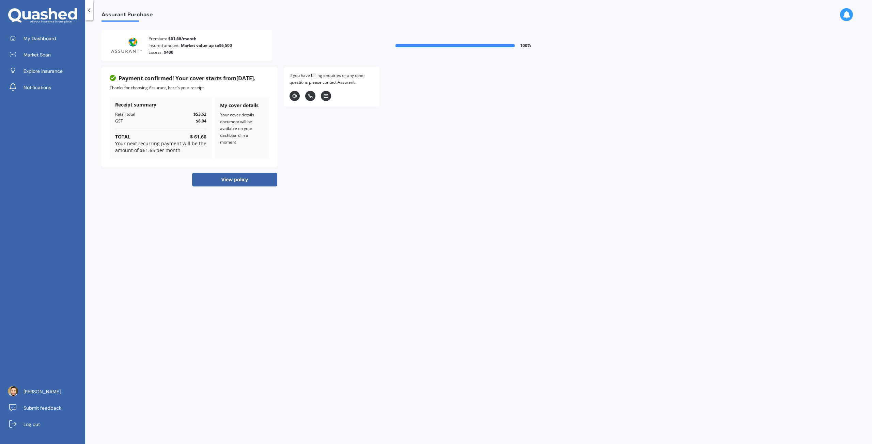
click at [237, 183] on button "View policy" at bounding box center [234, 180] width 85 height 14
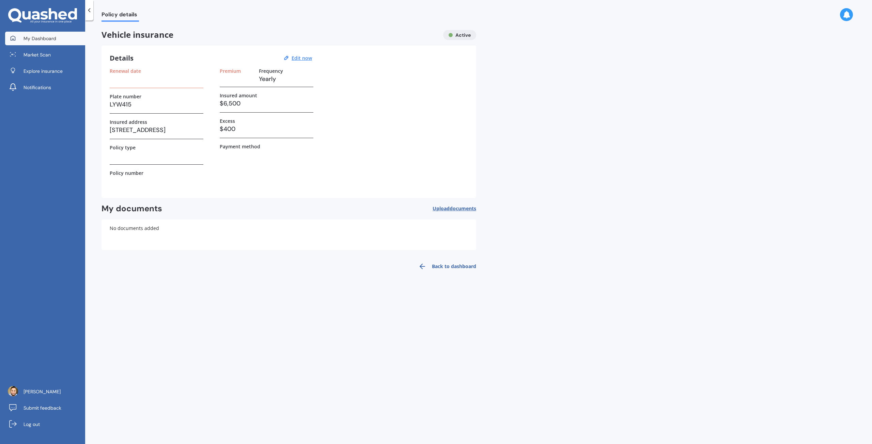
click at [44, 40] on span "My Dashboard" at bounding box center [39, 38] width 33 height 7
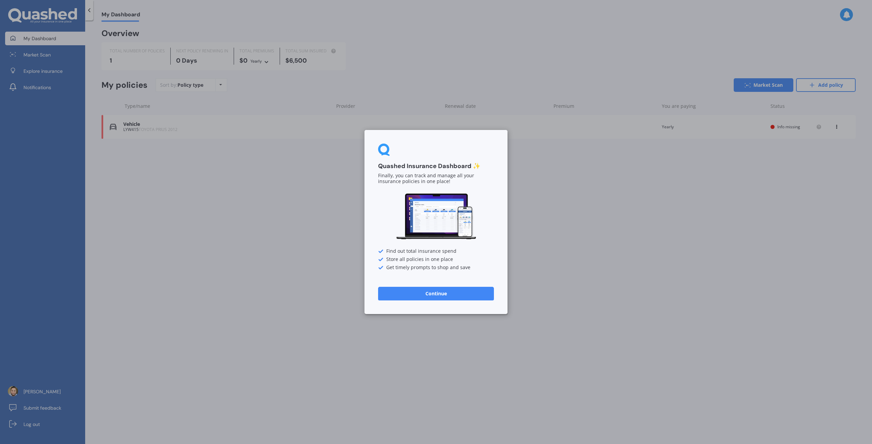
click at [438, 288] on button "Continue" at bounding box center [436, 294] width 116 height 14
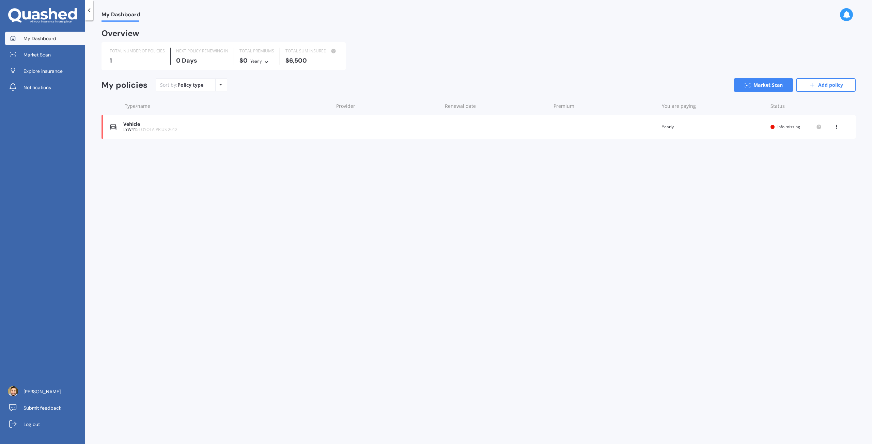
click at [776, 125] on div "Info missing" at bounding box center [795, 126] width 51 height 5
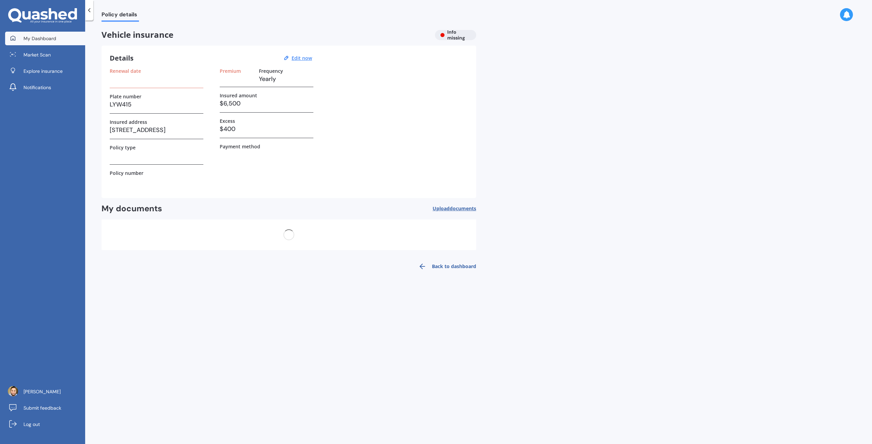
click at [44, 38] on span "My Dashboard" at bounding box center [39, 38] width 33 height 7
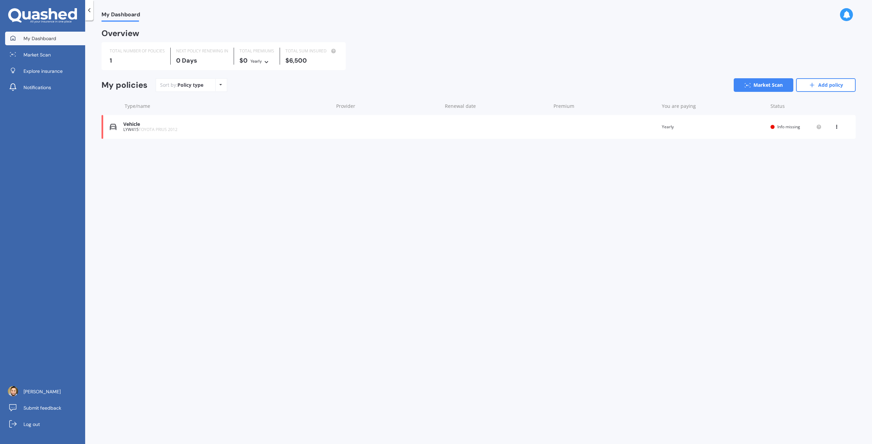
click at [216, 88] on div "Policy type Alphabetical Date added Renewing next" at bounding box center [220, 85] width 11 height 12
click at [272, 89] on div "Sort by: Policy type Policy type Alphabetical Date added Renewing next Market S…" at bounding box center [506, 85] width 700 height 14
click at [815, 89] on link "Add policy" at bounding box center [826, 85] width 60 height 14
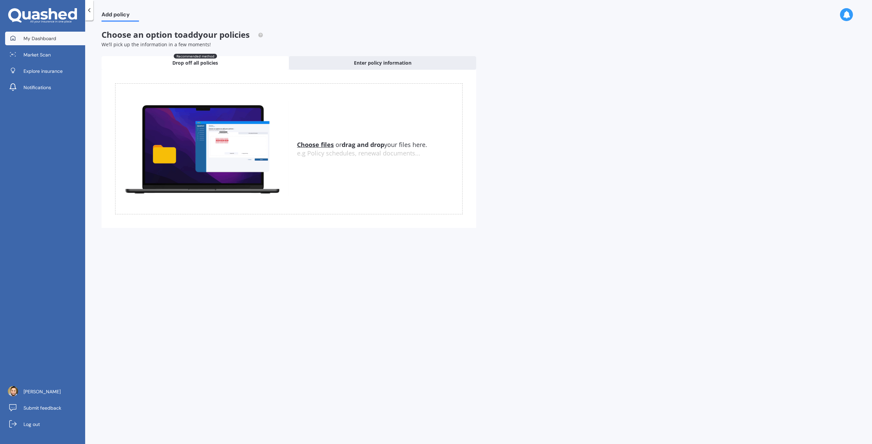
click at [38, 38] on span "My Dashboard" at bounding box center [39, 38] width 33 height 7
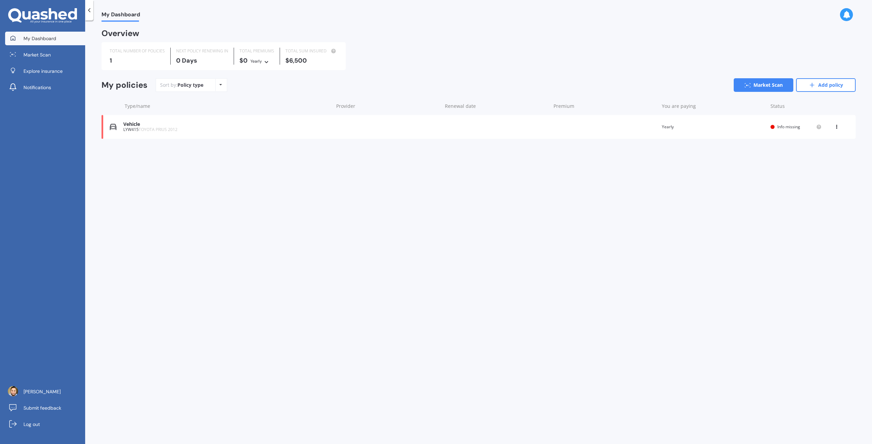
click at [128, 123] on div "Vehicle" at bounding box center [226, 125] width 207 height 6
